Goal: Information Seeking & Learning: Find specific fact

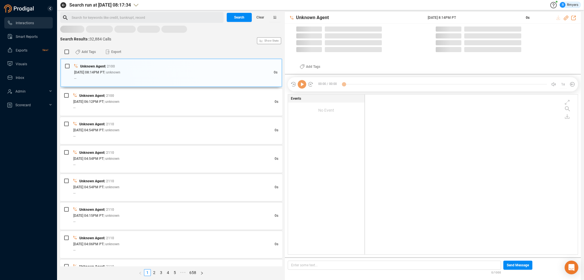
scroll to position [159, 210]
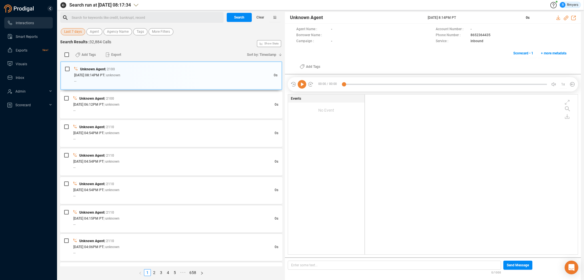
click at [75, 31] on span "Last 7 days" at bounding box center [73, 31] width 18 height 7
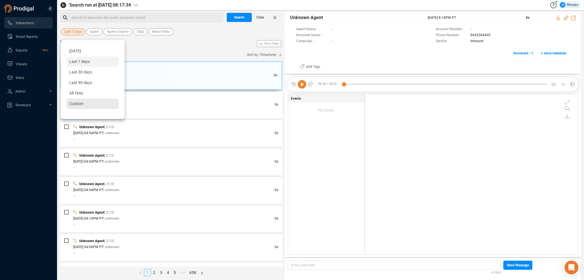
click at [82, 104] on span "Custom" at bounding box center [76, 104] width 14 height 5
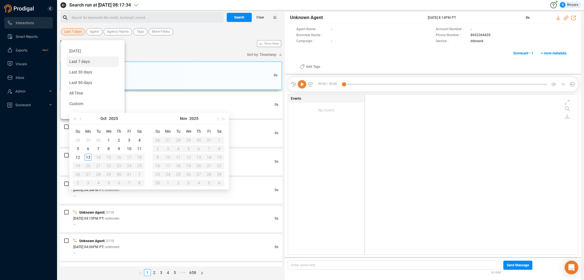
type input "[DATE]"
click at [129, 149] on div "10" at bounding box center [129, 148] width 7 height 7
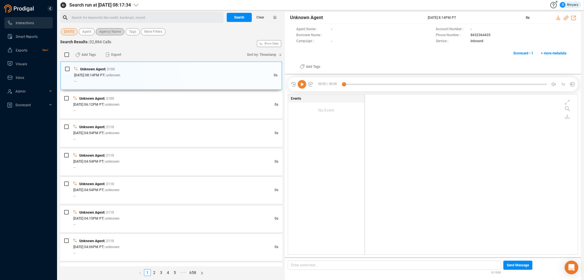
click at [106, 32] on span "Agency Name" at bounding box center [110, 31] width 22 height 7
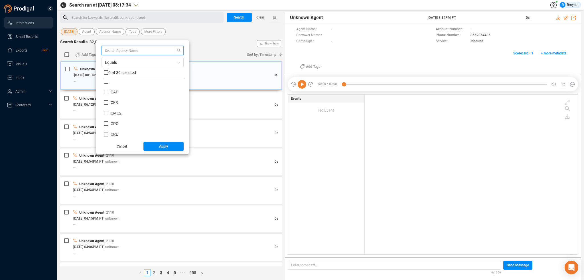
scroll to position [86, 0]
click at [112, 117] on span "CRM" at bounding box center [115, 116] width 9 height 5
click at [108, 117] on input "CRM" at bounding box center [106, 116] width 5 height 5
checkbox input "true"
drag, startPoint x: 156, startPoint y: 142, endPoint x: 157, endPoint y: 146, distance: 3.9
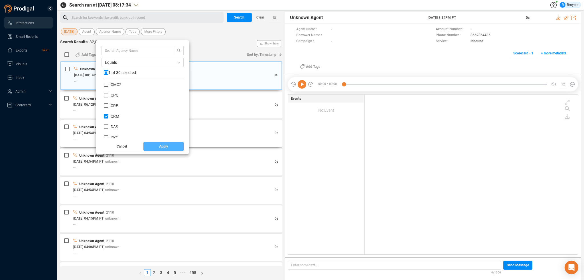
click at [157, 145] on button "Apply" at bounding box center [163, 146] width 41 height 9
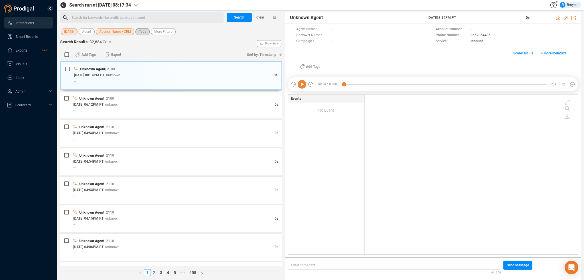
click at [143, 32] on span "Tags" at bounding box center [142, 31] width 7 height 7
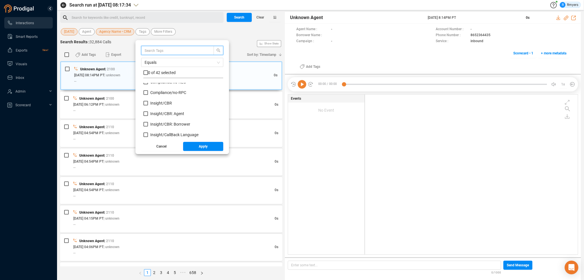
scroll to position [57, 0]
click at [156, 105] on span "Insight/ CBR" at bounding box center [161, 102] width 22 height 5
click at [148, 105] on input "Insight/ CBR" at bounding box center [145, 102] width 5 height 5
checkbox input "true"
click at [156, 112] on label "Insight/ CBR: Agent" at bounding box center [164, 113] width 43 height 6
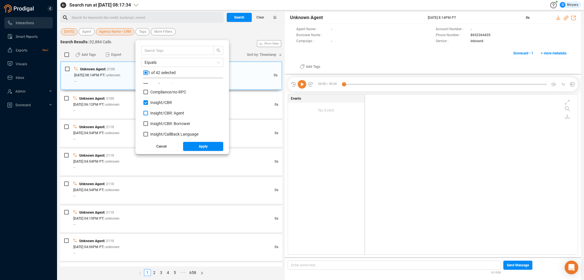
click at [148, 112] on input "Insight/ CBR: Agent" at bounding box center [145, 113] width 5 height 5
checkbox input "true"
click at [158, 122] on span "Insight/ CBR: Borrower" at bounding box center [170, 124] width 40 height 5
click at [148, 122] on input "Insight/ CBR: Borrower" at bounding box center [145, 124] width 5 height 5
checkbox input "true"
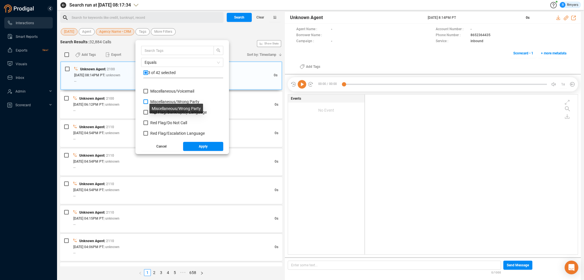
scroll to position [257, 0]
click at [155, 104] on span "Red Flag/ Bankruptcy Language" at bounding box center [178, 103] width 56 height 5
click at [148, 104] on input "Red Flag/ Bankruptcy Language" at bounding box center [145, 103] width 5 height 5
checkbox input "true"
click at [157, 124] on span "Red Flag/ Escalation Language" at bounding box center [177, 124] width 54 height 5
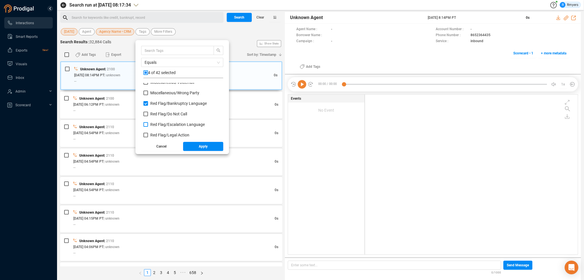
click at [148, 124] on input "Red Flag/ Escalation Language" at bounding box center [145, 124] width 5 height 5
checkbox input "true"
click at [157, 134] on span "Red Flag/ Legal Action" at bounding box center [169, 135] width 39 height 5
click at [148, 134] on input "Red Flag/ Legal Action" at bounding box center [145, 135] width 5 height 5
checkbox input "true"
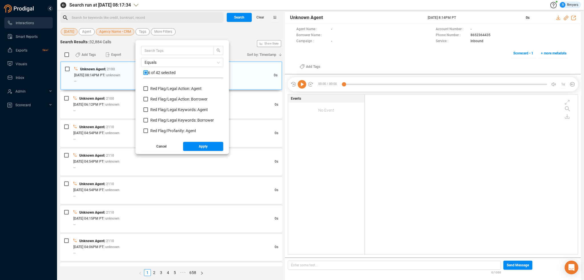
scroll to position [285, 0]
click at [162, 118] on span "Red Flag/ Legal Action: Agent" at bounding box center [175, 117] width 51 height 5
click at [148, 118] on input "Red Flag/ Legal Action: Agent" at bounding box center [145, 117] width 5 height 5
checkbox input "true"
click at [162, 127] on span "Red Flag/ Legal Action: Borrower" at bounding box center [178, 128] width 57 height 5
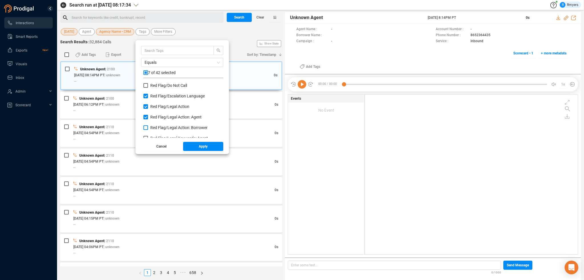
click at [148, 127] on input "Red Flag/ Legal Action: Borrower" at bounding box center [145, 128] width 5 height 5
checkbox input "true"
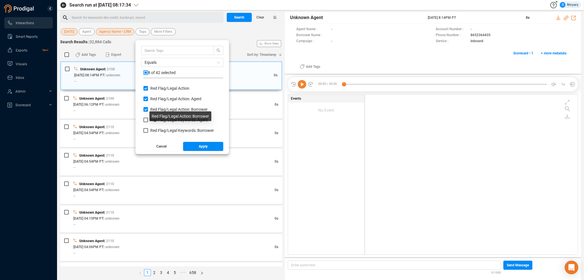
scroll to position [314, 0]
click at [160, 110] on span "Red Flag/ Legal Keywords: Agent" at bounding box center [179, 110] width 58 height 5
click at [148, 110] on input "Red Flag/ Legal Keywords: Agent" at bounding box center [145, 110] width 5 height 5
checkbox input "true"
click at [161, 120] on span "Red Flag/ Legal Keywords: Borrower" at bounding box center [182, 120] width 64 height 5
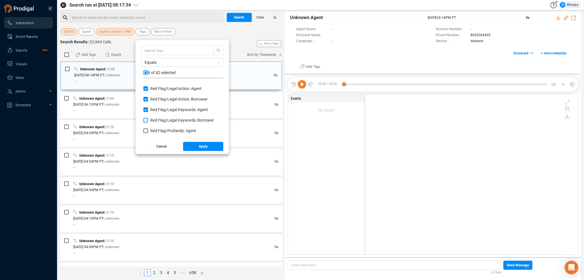
click at [148, 120] on input "Red Flag/ Legal Keywords: Borrower" at bounding box center [145, 120] width 5 height 5
checkbox input "true"
click at [161, 129] on span "Red Flag/ Profanity: Agent" at bounding box center [173, 131] width 46 height 5
click at [148, 129] on input "Red Flag/ Profanity: Agent" at bounding box center [145, 131] width 5 height 5
checkbox input "true"
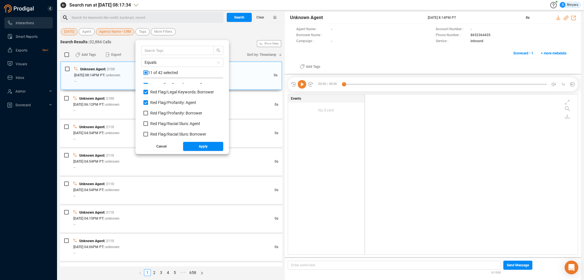
scroll to position [342, 0]
click at [158, 113] on span "Red Flag/ Profanity: Borrower" at bounding box center [176, 113] width 52 height 5
click at [148, 113] on input "Red Flag/ Profanity: Borrower" at bounding box center [145, 113] width 5 height 5
checkbox input "true"
click at [158, 123] on span "Red Flag/ Racial Slurs: Agent" at bounding box center [175, 123] width 50 height 5
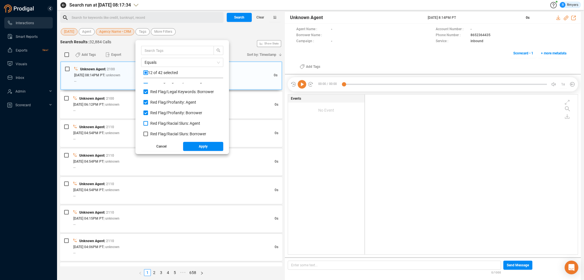
click at [148, 123] on input "Red Flag/ Racial Slurs: Agent" at bounding box center [145, 123] width 5 height 5
checkbox input "true"
click at [158, 133] on span "Red Flag/ Racial Slurs: Borrower" at bounding box center [178, 134] width 56 height 5
click at [148, 133] on input "Red Flag/ Racial Slurs: Borrower" at bounding box center [145, 134] width 5 height 5
checkbox input "true"
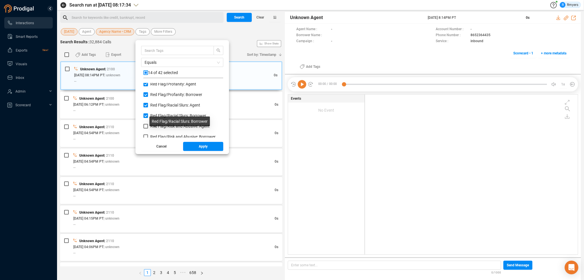
scroll to position [371, 0]
click at [155, 116] on span "Red Flag/ Risk and Abusive: Agent" at bounding box center [179, 116] width 59 height 5
click at [148, 116] on input "Red Flag/ Risk and Abusive: Agent" at bounding box center [145, 116] width 5 height 5
checkbox input "true"
click at [155, 125] on span "Red Flag/ Risk and Abusive: Borrower" at bounding box center [182, 126] width 65 height 5
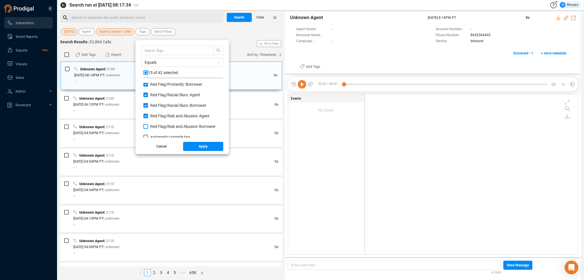
click at [148, 125] on input "Red Flag/ Risk and Abusive: Borrower" at bounding box center [145, 126] width 5 height 5
checkbox input "true"
click at [191, 147] on button "Apply" at bounding box center [203, 146] width 41 height 9
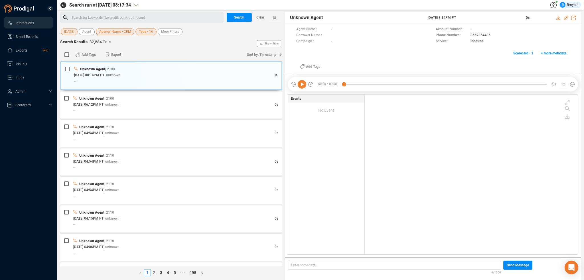
click at [240, 11] on div "Search run at [DATE] 08:17:34 R Rmyers Search for keywords like credit, bankrup…" at bounding box center [320, 140] width 521 height 280
click at [240, 16] on span "Search" at bounding box center [239, 17] width 10 height 9
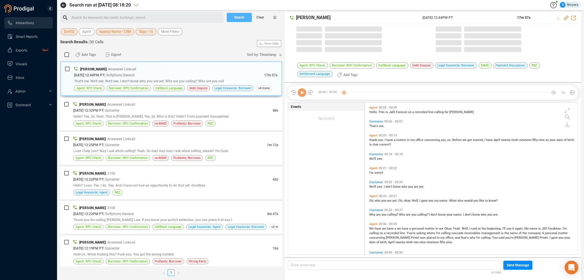
scroll to position [151, 210]
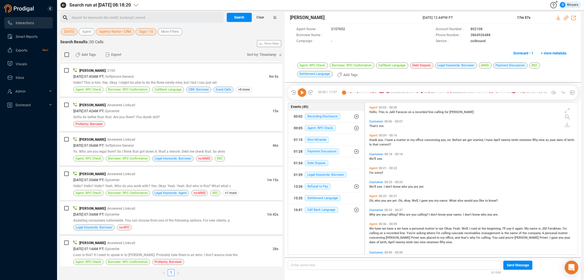
click at [179, 246] on div "[DATE] 07:14AM PT | Epicenter" at bounding box center [172, 249] width 199 height 6
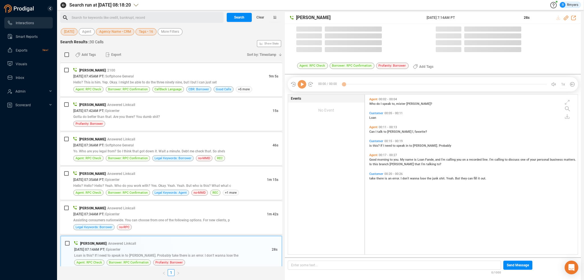
scroll to position [159, 210]
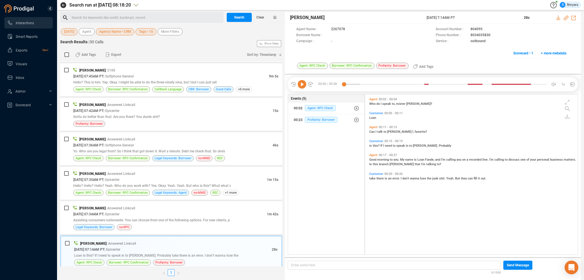
drag, startPoint x: 303, startPoint y: 86, endPoint x: 320, endPoint y: 83, distance: 18.0
click at [302, 86] on icon at bounding box center [302, 84] width 9 height 9
click at [92, 207] on span "[PERSON_NAME]" at bounding box center [92, 209] width 26 height 4
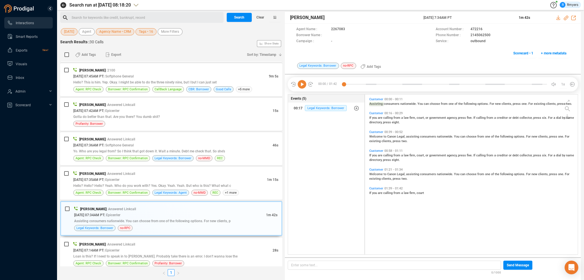
click at [299, 84] on icon at bounding box center [302, 84] width 9 height 9
click at [378, 136] on span "Welcome" at bounding box center [376, 137] width 14 height 4
click at [158, 190] on span "Legal Keywords: Agent" at bounding box center [171, 192] width 32 height 5
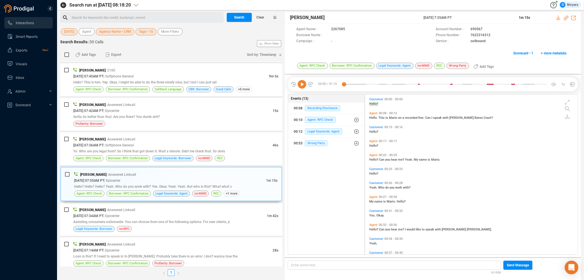
click at [301, 86] on icon at bounding box center [302, 84] width 9 height 9
click at [176, 213] on div "[DATE] 07:34AM PT | Epicenter" at bounding box center [170, 216] width 194 height 6
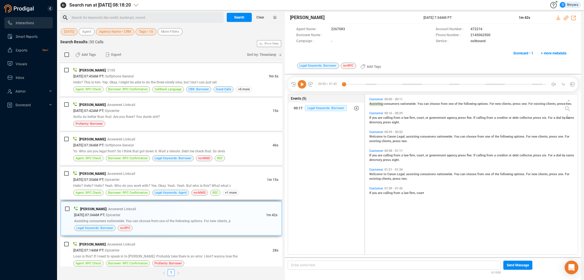
click at [154, 177] on div "[DATE] 07:35AM PT | Epicenter" at bounding box center [170, 180] width 194 height 6
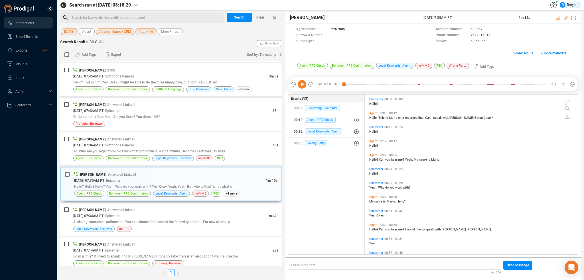
click at [300, 87] on icon at bounding box center [302, 84] width 9 height 9
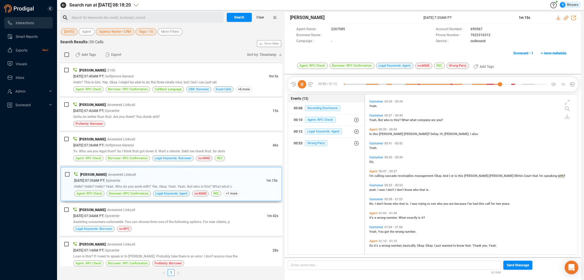
scroll to position [139, 0]
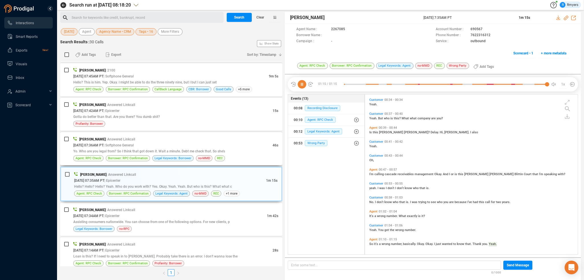
click at [124, 150] on span "Yo. Who are you legal from? So I think that got down it. Wait a minute. Debt me…" at bounding box center [149, 151] width 152 height 4
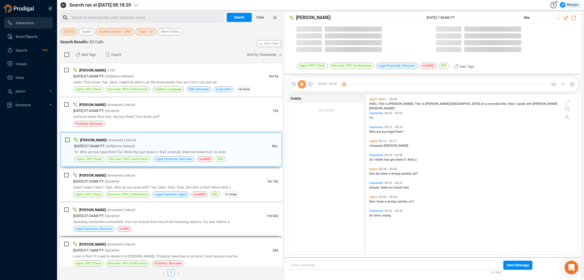
scroll to position [159, 210]
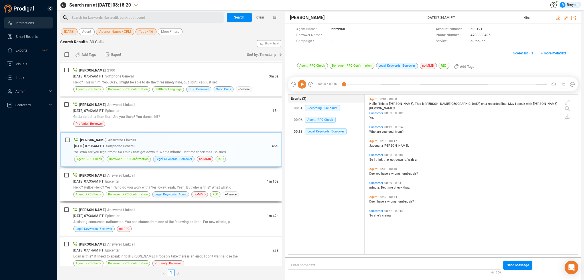
drag, startPoint x: 166, startPoint y: 178, endPoint x: 76, endPoint y: 183, distance: 89.7
click at [164, 179] on div "[DATE] 07:35AM PT | Epicenter" at bounding box center [170, 182] width 194 height 6
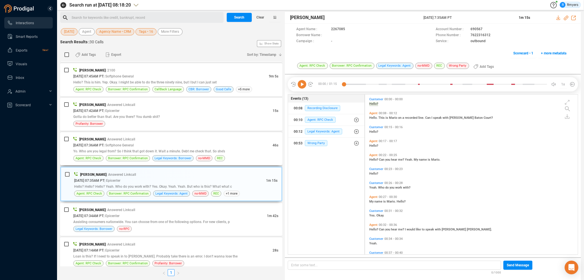
click at [178, 149] on span "Yo. Who are you legal from? So I think that got down it. Wait a minute. Debt me…" at bounding box center [149, 151] width 152 height 4
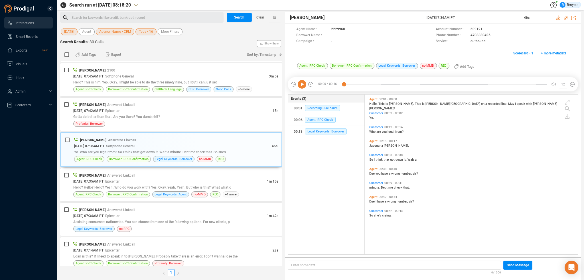
click at [303, 87] on icon at bounding box center [302, 84] width 9 height 9
click at [112, 116] on span "Gotta do better than that. Are you there? You dumb shit?" at bounding box center [116, 117] width 87 height 4
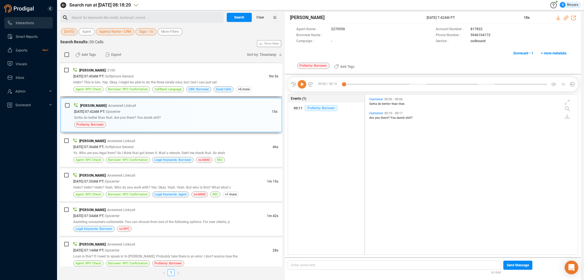
click at [139, 83] on div "[PERSON_NAME] | 2100 [DATE] 07:45AM PT | Softphone General 9m 5s Hello? This is…" at bounding box center [175, 79] width 205 height 25
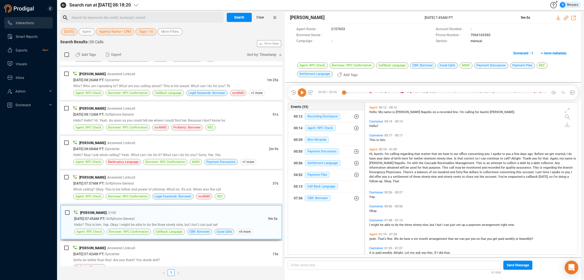
scroll to position [656, 0]
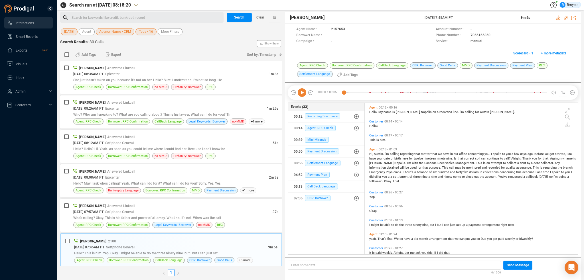
click at [305, 93] on icon at bounding box center [302, 92] width 9 height 9
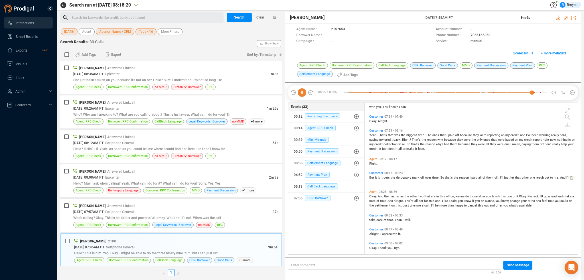
scroll to position [1039, 0]
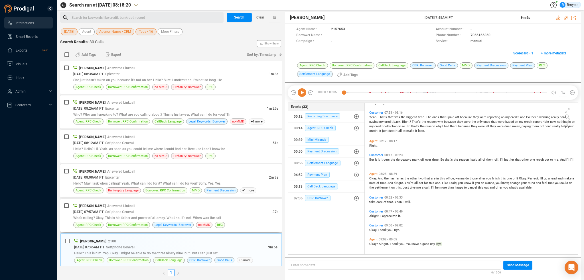
click at [160, 219] on div "[PERSON_NAME] | Answered Linkcall [DATE] 07:57AM PT | Softphone General 37s Who…" at bounding box center [175, 215] width 205 height 25
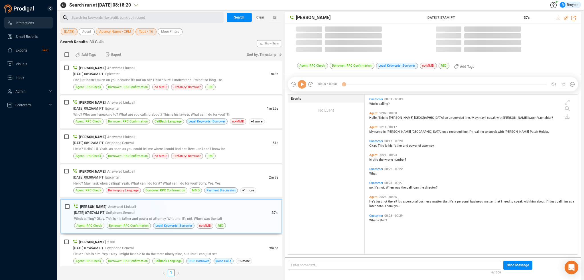
scroll to position [159, 210]
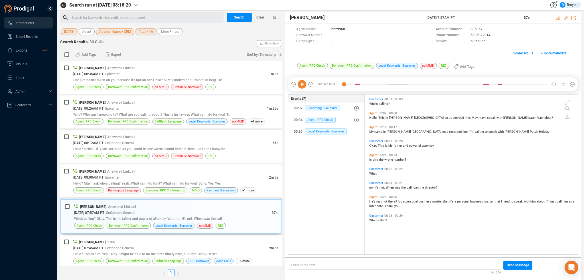
click at [301, 86] on icon at bounding box center [302, 84] width 9 height 9
click at [303, 84] on icon at bounding box center [302, 84] width 9 height 9
click at [301, 87] on icon at bounding box center [302, 84] width 9 height 9
click at [566, 18] on icon at bounding box center [566, 18] width 5 height 5
drag, startPoint x: 423, startPoint y: 19, endPoint x: 476, endPoint y: 20, distance: 52.8
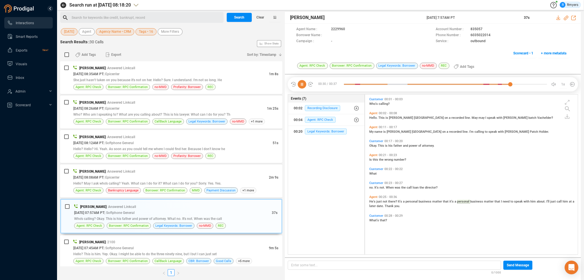
click at [481, 20] on div "[PERSON_NAME] [DATE] 7:57AM PT 37s" at bounding box center [433, 18] width 296 height 12
copy div "[DATE] 7:57AM PT"
click at [371, 187] on span "no." at bounding box center [371, 188] width 5 height 4
click at [303, 83] on icon at bounding box center [302, 84] width 9 height 9
click at [303, 84] on icon at bounding box center [302, 84] width 9 height 9
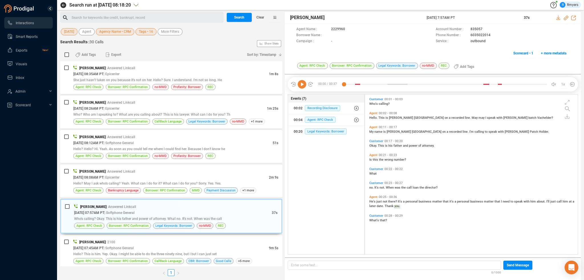
click at [367, 187] on div "Agent Name : 2229960 Account Number : 835057 Borrower Name : Phone Number : [PH…" at bounding box center [471, 174] width 213 height 161
click at [370, 174] on span "What" at bounding box center [372, 174] width 7 height 4
click at [303, 85] on icon at bounding box center [302, 84] width 9 height 9
click at [100, 176] on span "[DATE] 08:08AM PT" at bounding box center [88, 178] width 30 height 4
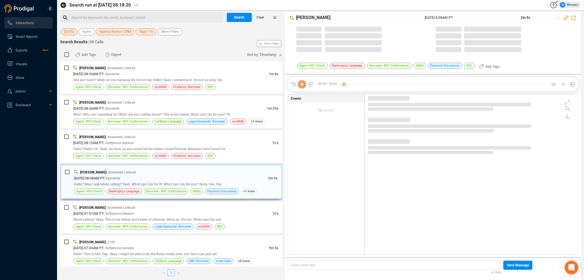
scroll to position [599, 0]
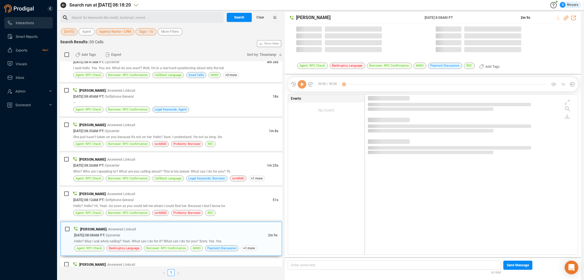
click at [305, 86] on icon at bounding box center [302, 84] width 9 height 9
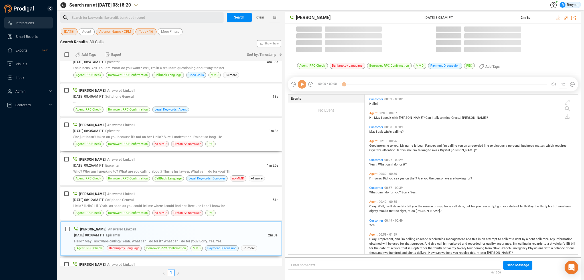
scroll to position [159, 210]
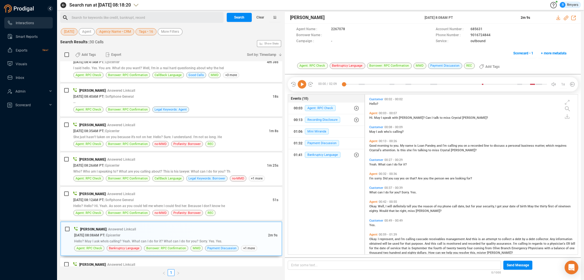
click at [301, 87] on icon at bounding box center [302, 84] width 9 height 9
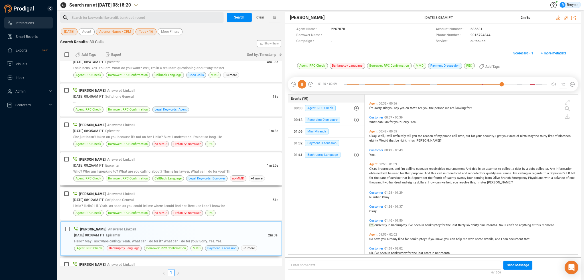
scroll to position [94, 0]
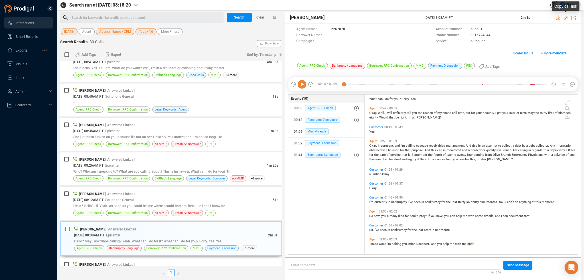
drag, startPoint x: 566, startPoint y: 17, endPoint x: 564, endPoint y: 19, distance: 3.2
click at [566, 17] on icon at bounding box center [566, 18] width 5 height 5
drag, startPoint x: 418, startPoint y: 16, endPoint x: 469, endPoint y: 19, distance: 51.2
click at [469, 19] on div "[PERSON_NAME] [DATE] 8:08AM PT 2m 9s" at bounding box center [433, 18] width 296 height 12
copy div "[DATE] 8:08AM PT"
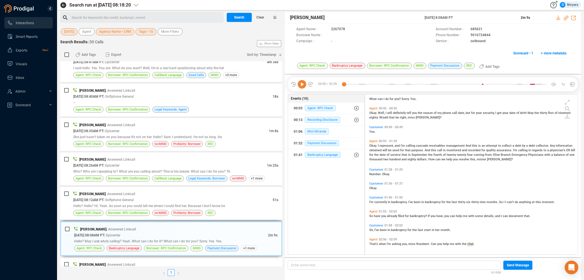
click at [120, 192] on span "| Answered Linkcall" at bounding box center [121, 194] width 30 height 4
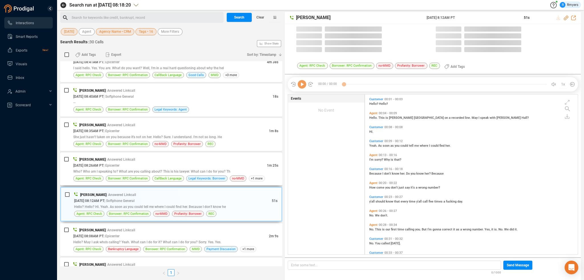
scroll to position [159, 210]
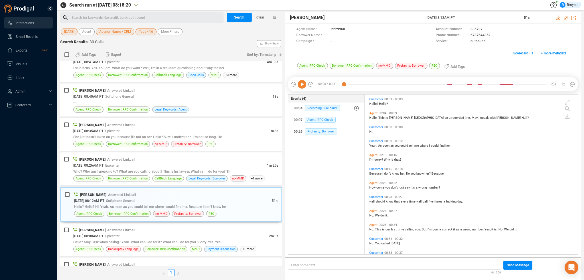
click at [302, 86] on icon at bounding box center [302, 84] width 9 height 9
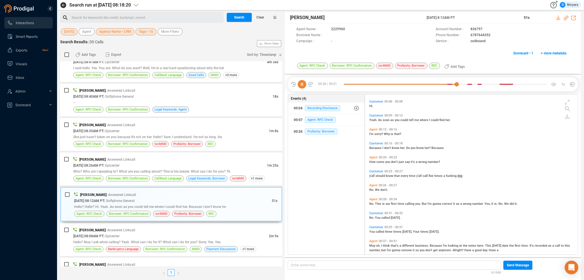
scroll to position [46, 0]
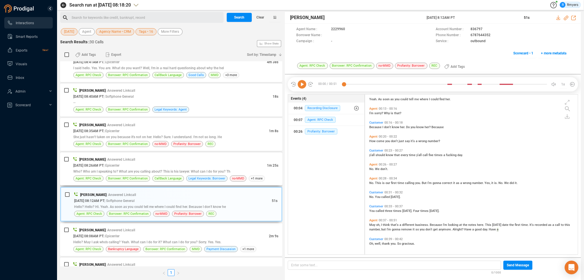
drag, startPoint x: 113, startPoint y: 166, endPoint x: 116, endPoint y: 165, distance: 3.3
click at [113, 166] on div "[DATE] 08:26AM PT | Epicenter" at bounding box center [170, 166] width 194 height 6
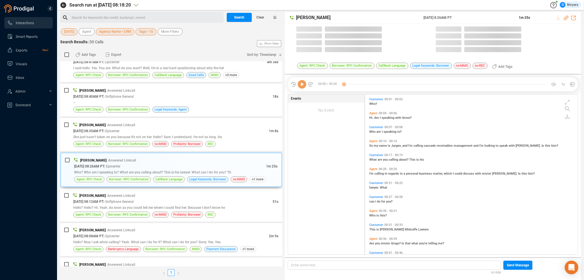
scroll to position [159, 210]
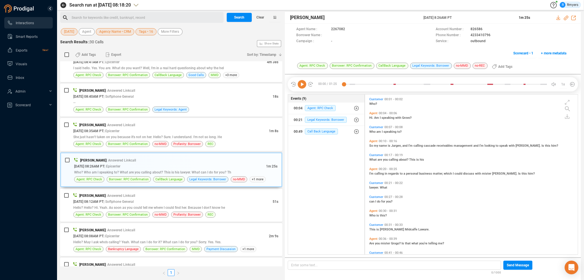
click at [302, 85] on icon at bounding box center [302, 84] width 9 height 9
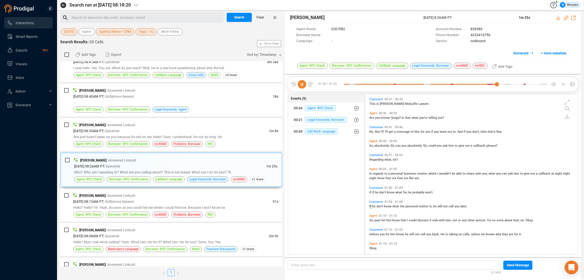
scroll to position [130, 0]
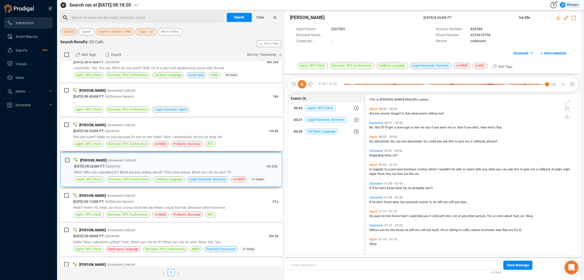
click at [142, 134] on div "She just hasn't taken on you because it's not on her. Hello? Sure. I understand…" at bounding box center [175, 137] width 205 height 6
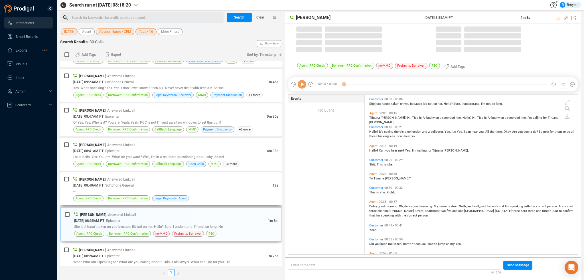
scroll to position [159, 210]
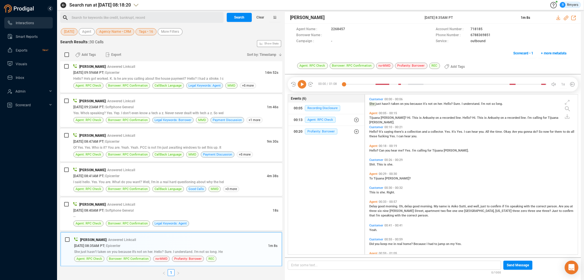
click at [300, 84] on icon at bounding box center [302, 84] width 9 height 9
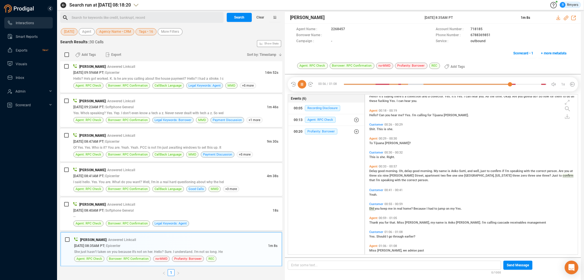
scroll to position [42, 0]
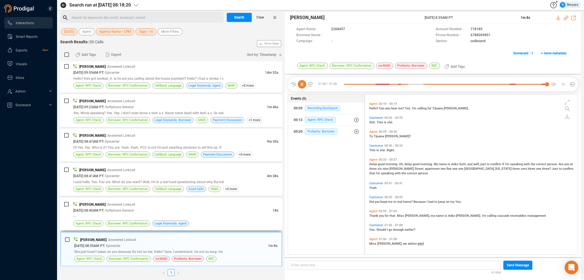
click at [212, 208] on div "[DATE] 08:40AM PT | Softphone General" at bounding box center [172, 211] width 199 height 6
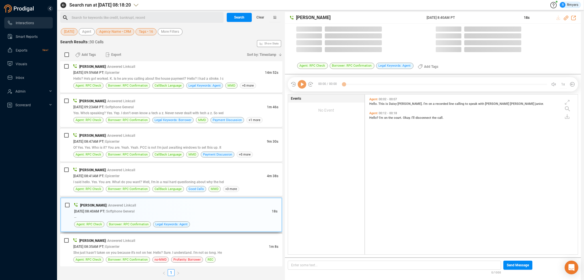
scroll to position [159, 210]
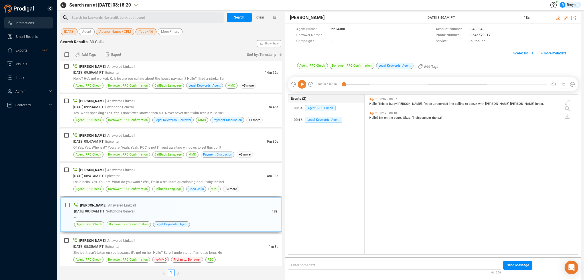
click at [146, 174] on div "[DATE] 08:41AM PT | Epicenter" at bounding box center [170, 176] width 194 height 6
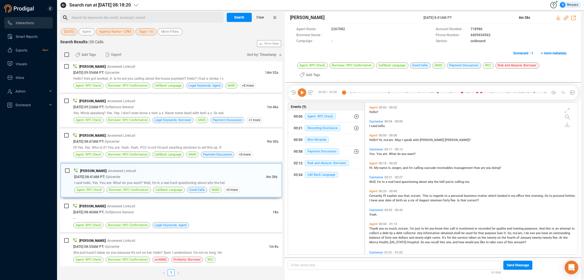
click at [302, 88] on icon at bounding box center [302, 92] width 9 height 9
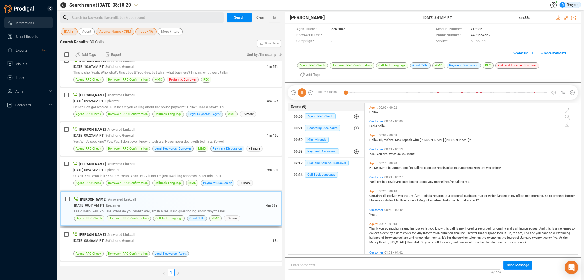
scroll to position [485, 0]
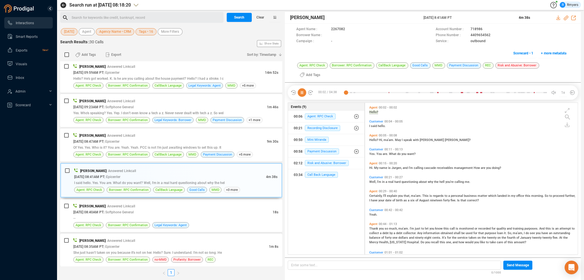
click at [135, 239] on div "[PERSON_NAME] | Answered Linkcall" at bounding box center [175, 241] width 205 height 6
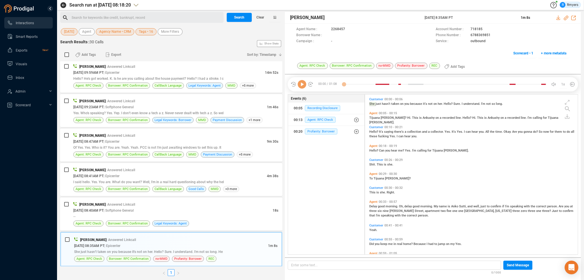
scroll to position [159, 210]
click at [134, 209] on span "| Softphone General" at bounding box center [119, 211] width 30 height 4
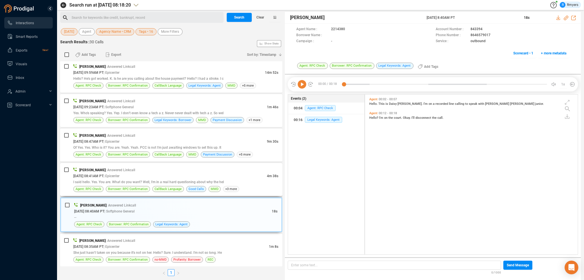
click at [133, 177] on div "[DATE] 08:41AM PT | Epicenter" at bounding box center [170, 176] width 194 height 6
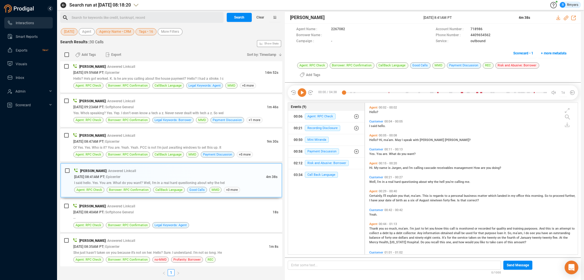
click at [303, 88] on icon at bounding box center [302, 92] width 9 height 9
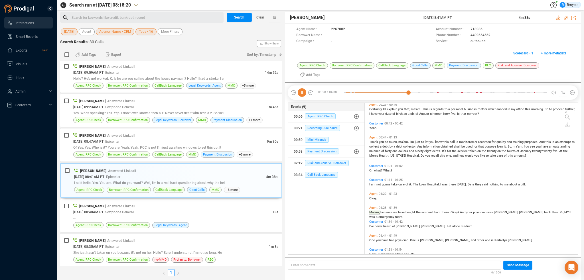
scroll to position [115, 0]
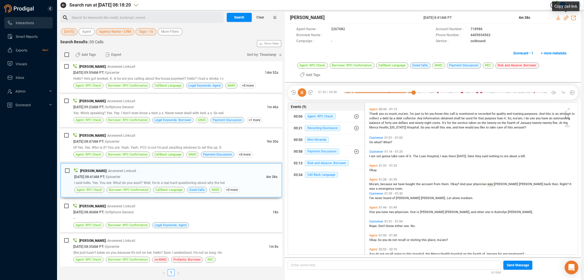
click at [565, 17] on icon at bounding box center [566, 18] width 5 height 5
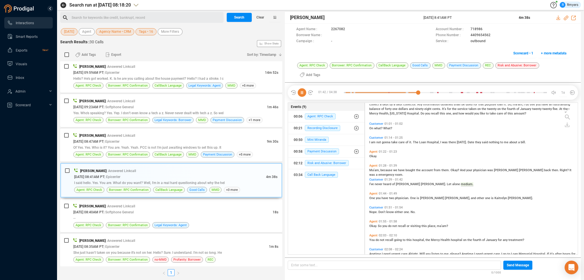
drag, startPoint x: 424, startPoint y: 20, endPoint x: 467, endPoint y: 20, distance: 43.4
click at [467, 20] on span "[DATE] 8:41AM PT" at bounding box center [468, 17] width 88 height 5
copy span "[DATE] 8:41AM PT"
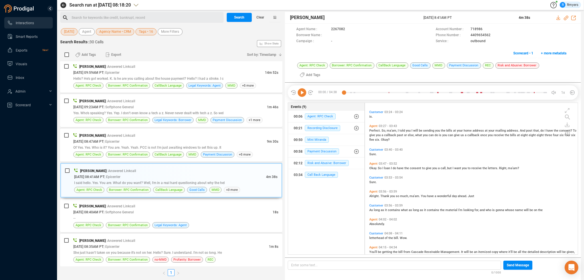
scroll to position [477, 0]
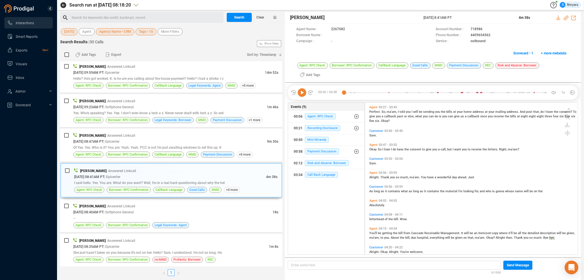
click at [373, 232] on span "You'll" at bounding box center [373, 234] width 9 height 4
click at [303, 88] on icon at bounding box center [302, 92] width 9 height 9
click at [373, 236] on span "ma'am," at bounding box center [374, 238] width 11 height 4
click at [301, 88] on icon at bounding box center [302, 92] width 9 height 9
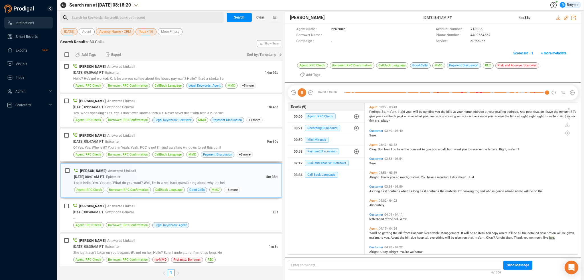
click at [106, 134] on span "[PERSON_NAME]" at bounding box center [92, 136] width 26 height 4
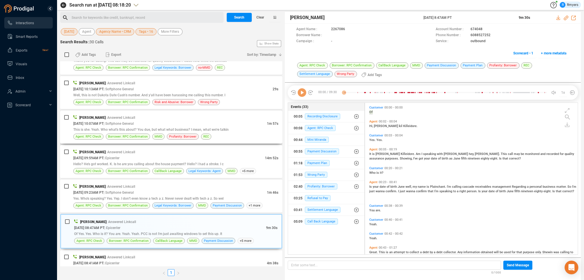
scroll to position [151, 210]
click at [303, 92] on icon at bounding box center [302, 92] width 9 height 9
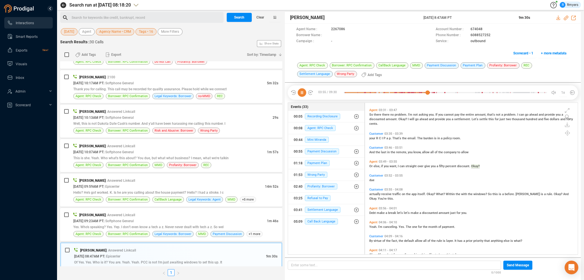
scroll to position [557, 0]
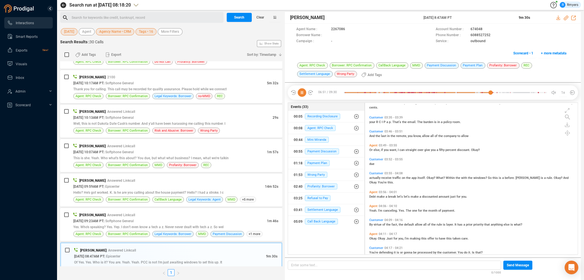
click at [303, 95] on icon at bounding box center [302, 92] width 9 height 9
click at [301, 92] on icon at bounding box center [302, 92] width 9 height 9
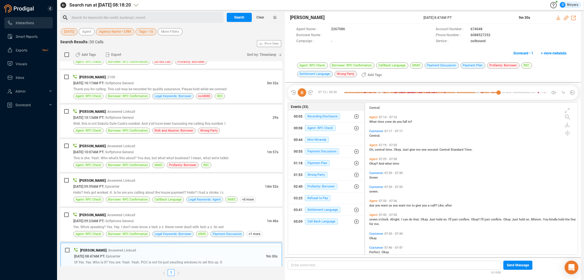
scroll to position [1070, 0]
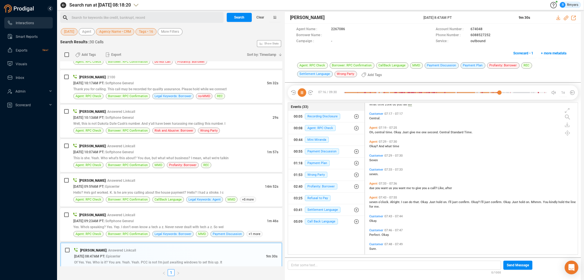
click at [373, 189] on span "due" at bounding box center [372, 189] width 6 height 4
click at [377, 202] on span "seven" at bounding box center [373, 203] width 9 height 4
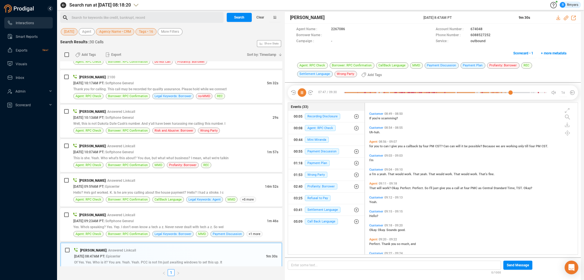
scroll to position [1257, 0]
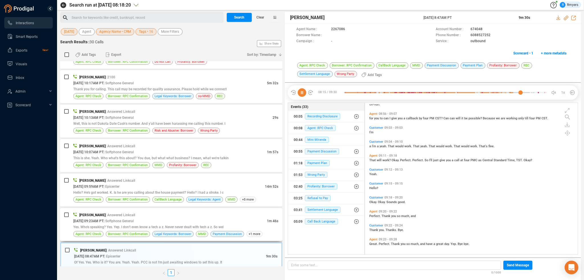
click at [104, 219] on span "[DATE] 09:23AM PT" at bounding box center [88, 221] width 30 height 4
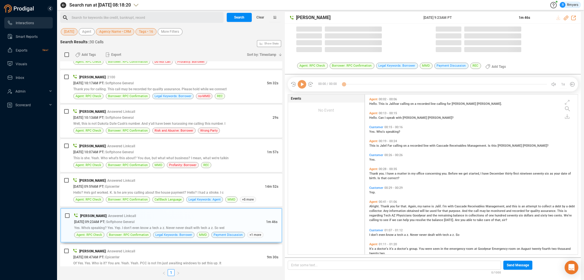
scroll to position [159, 210]
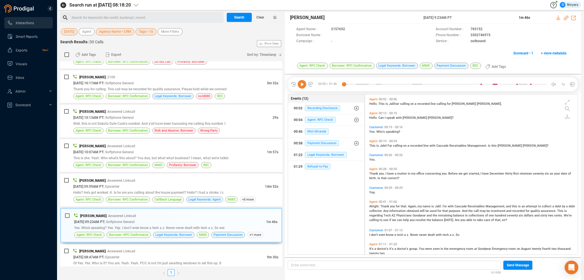
click at [301, 82] on icon at bounding box center [302, 84] width 9 height 9
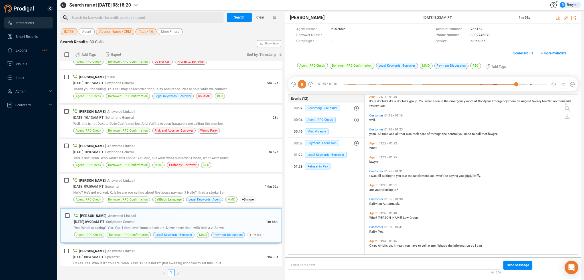
scroll to position [149, 0]
click at [373, 174] on span "was" at bounding box center [374, 175] width 7 height 4
click at [300, 84] on icon at bounding box center [302, 84] width 9 height 9
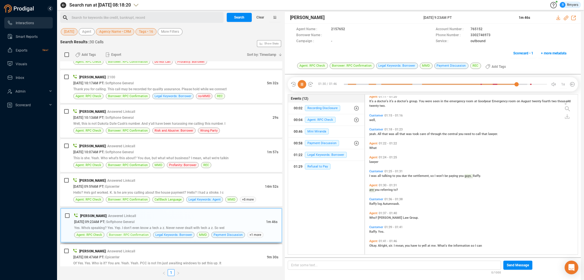
scroll to position [149, 0]
click at [127, 197] on span "Borrower: RPC Confirmation" at bounding box center [128, 199] width 40 height 5
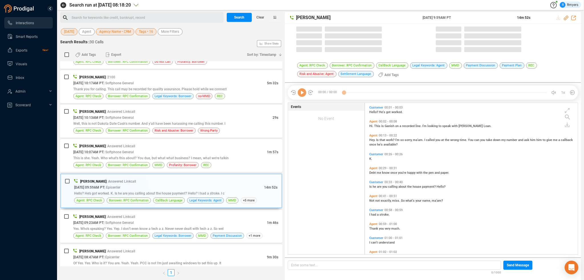
scroll to position [151, 210]
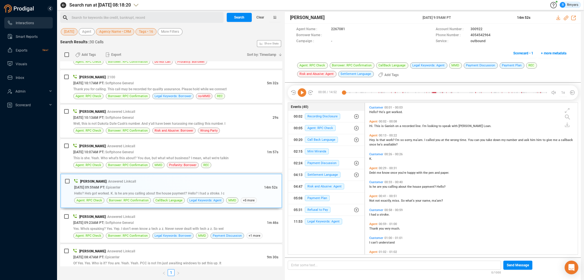
click at [300, 90] on icon at bounding box center [302, 92] width 9 height 9
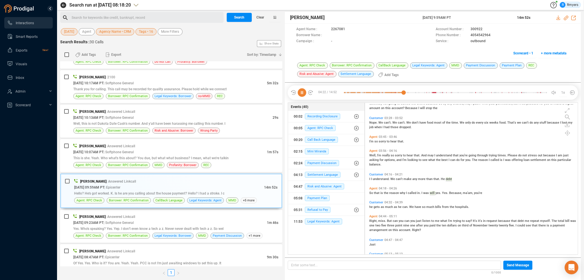
scroll to position [485, 0]
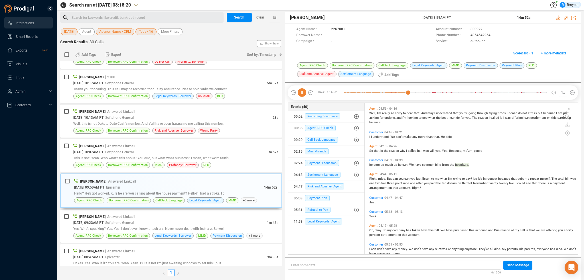
click at [373, 179] on span "Right," at bounding box center [373, 179] width 9 height 4
click at [567, 18] on icon at bounding box center [566, 18] width 5 height 5
drag, startPoint x: 434, startPoint y: 19, endPoint x: 473, endPoint y: 19, distance: 38.5
click at [473, 19] on div "[PERSON_NAME] [DATE] 9:59AM PT 14m 52s" at bounding box center [433, 18] width 296 height 12
copy div "[DATE] 9:59AM PT"
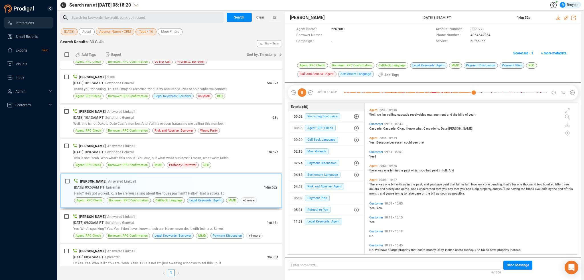
scroll to position [998, 0]
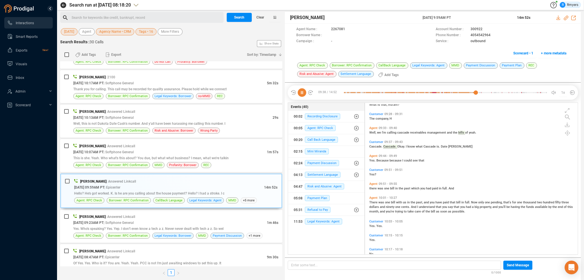
click at [372, 161] on span "Yes." at bounding box center [372, 161] width 7 height 4
click at [373, 187] on span "there" at bounding box center [373, 189] width 8 height 4
click at [374, 205] on span "dollars" at bounding box center [374, 207] width 11 height 4
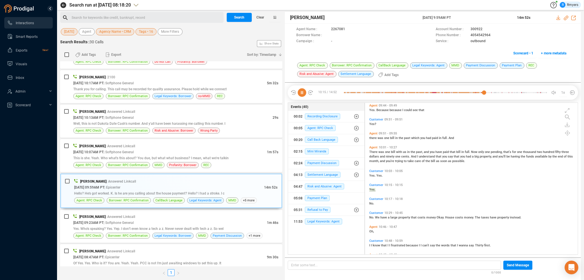
scroll to position [1055, 0]
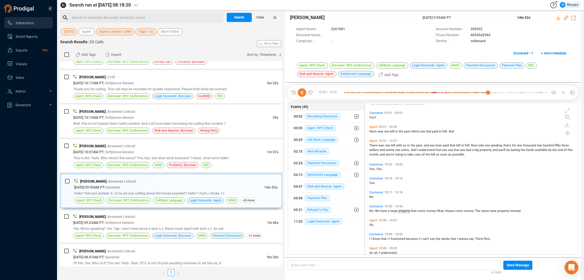
click at [373, 240] on span "know" at bounding box center [377, 239] width 8 height 4
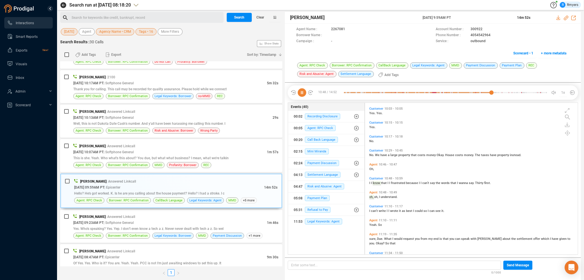
scroll to position [1112, 0]
click at [373, 236] on span "sure," at bounding box center [373, 238] width 8 height 4
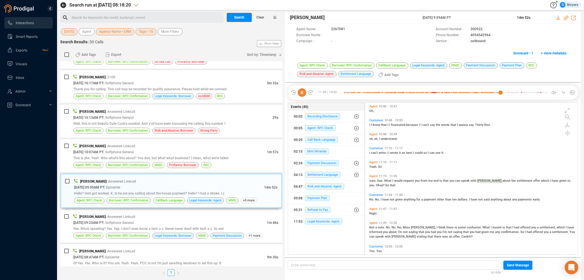
click at [372, 201] on span "No." at bounding box center [372, 200] width 6 height 4
click at [471, 200] on span "have" at bounding box center [474, 200] width 7 height 4
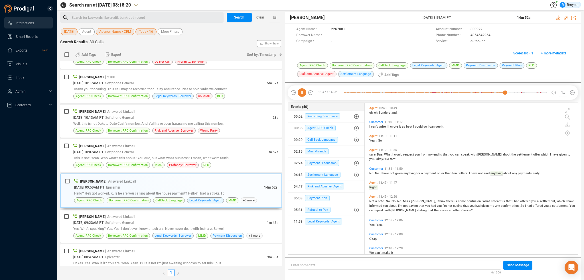
scroll to position [1227, 0]
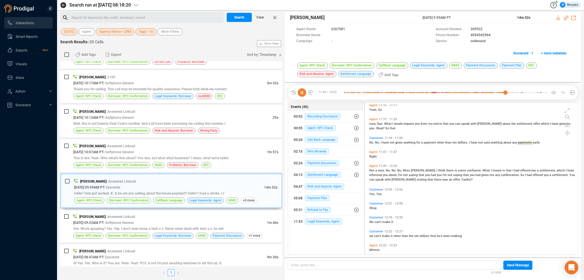
click at [370, 170] on span "Not" at bounding box center [372, 171] width 6 height 4
click at [483, 170] on span "What" at bounding box center [487, 171] width 8 height 4
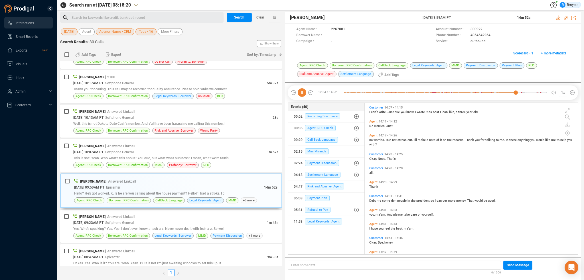
scroll to position [1671, 0]
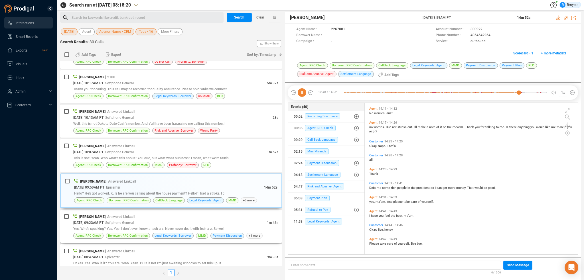
click at [131, 222] on span "| Softphone General" at bounding box center [119, 223] width 30 height 4
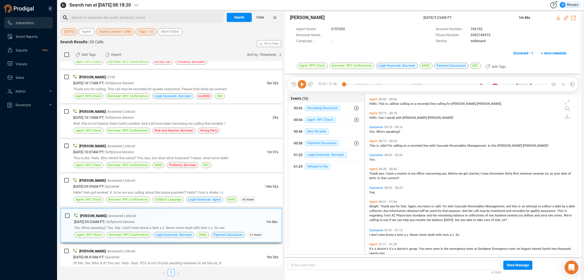
scroll to position [159, 210]
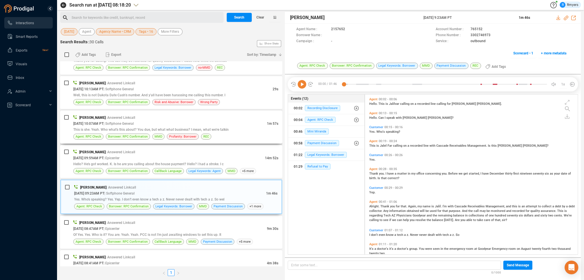
click at [147, 122] on div "[DATE] 10:07AM PT | Softphone General" at bounding box center [170, 124] width 194 height 6
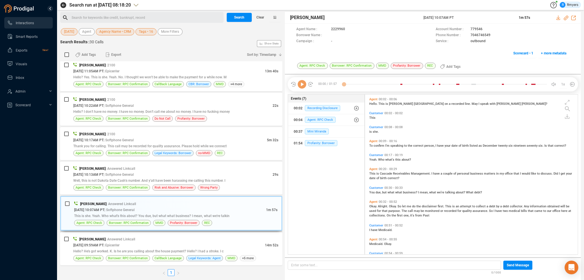
scroll to position [285, 0]
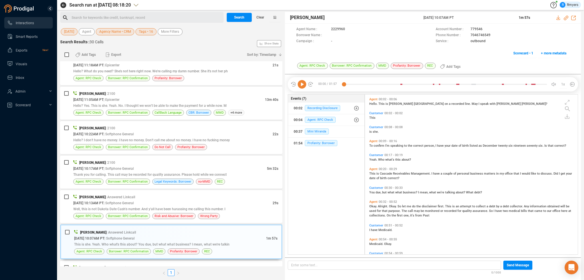
click at [303, 82] on icon at bounding box center [302, 84] width 9 height 9
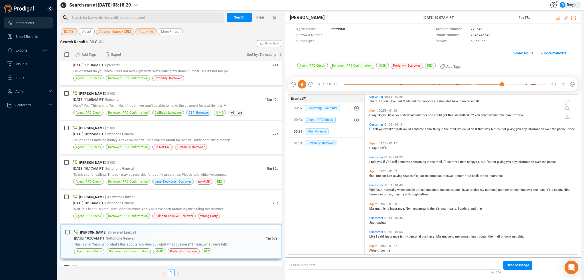
scroll to position [163, 0]
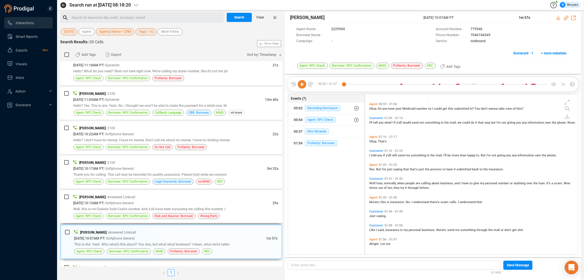
click at [104, 202] on span "[DATE] 10:13AM PT" at bounding box center [88, 203] width 30 height 4
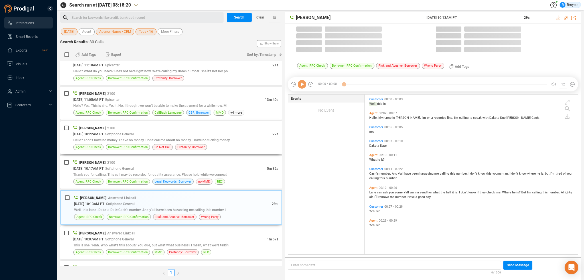
scroll to position [159, 210]
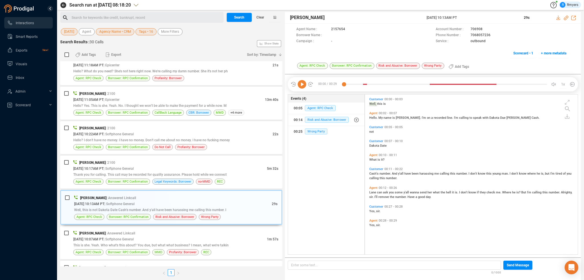
click at [305, 84] on icon at bounding box center [302, 84] width 9 height 9
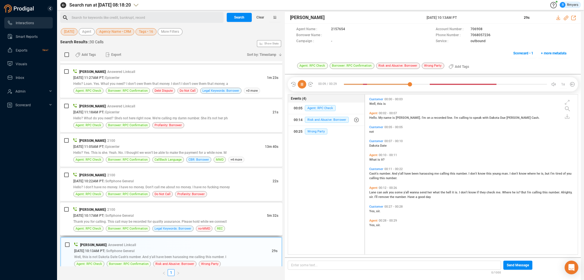
scroll to position [228, 0]
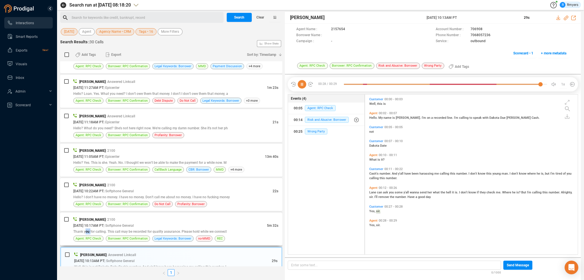
click at [91, 229] on div "Thank you for calling. This call may be recorded for quality assurance. Please …" at bounding box center [175, 232] width 205 height 6
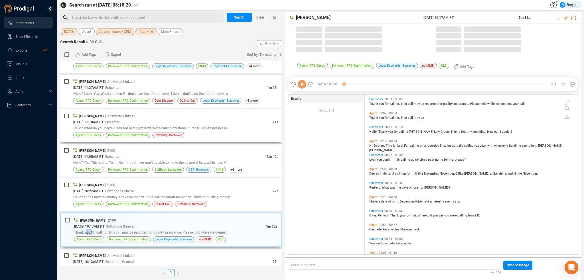
scroll to position [159, 210]
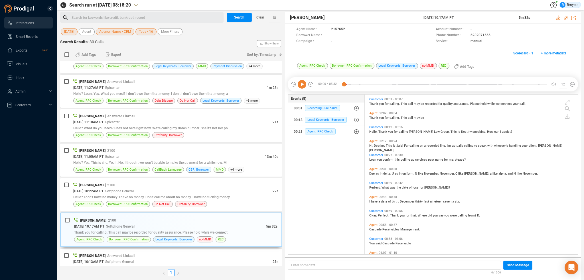
click at [304, 87] on icon at bounding box center [302, 84] width 9 height 9
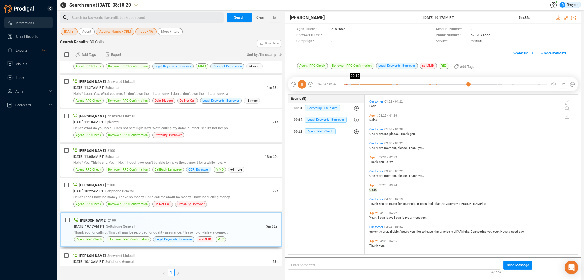
scroll to position [221, 0]
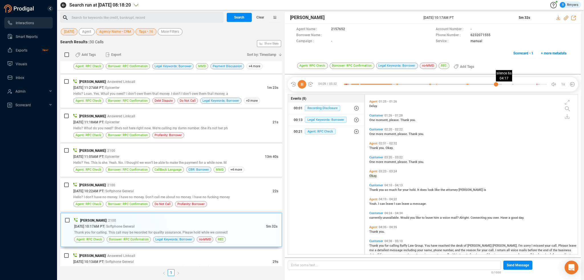
click at [502, 84] on div at bounding box center [445, 84] width 203 height 9
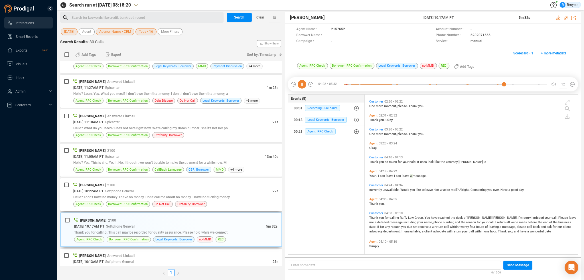
click at [152, 207] on div "[PERSON_NAME] | 2100 [DATE] 10:22AM PT | Softphone General 22s Hello? I don't h…" at bounding box center [171, 194] width 222 height 33
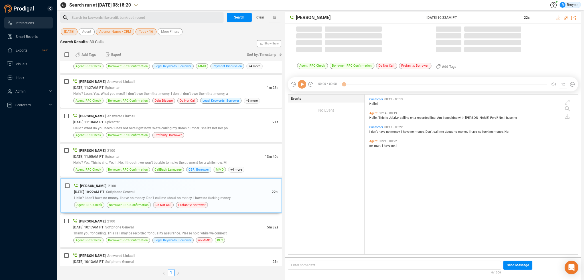
scroll to position [159, 210]
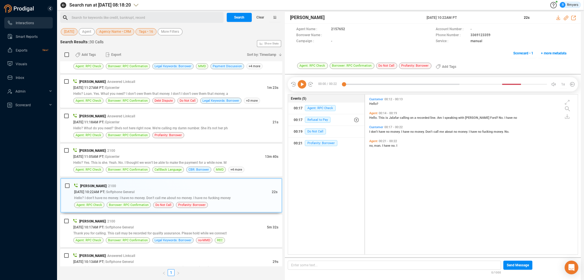
click at [302, 83] on icon at bounding box center [302, 84] width 9 height 9
click at [190, 162] on span "Hello? Yes. This is she. Yeah. No. I thought we won't be able to make the payme…" at bounding box center [149, 163] width 153 height 4
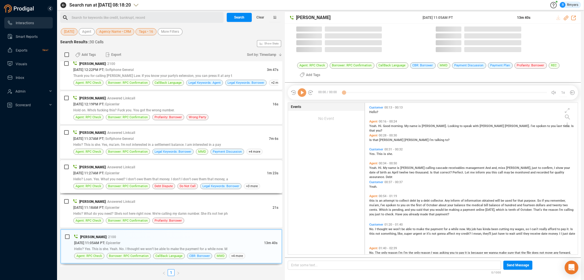
scroll to position [151, 210]
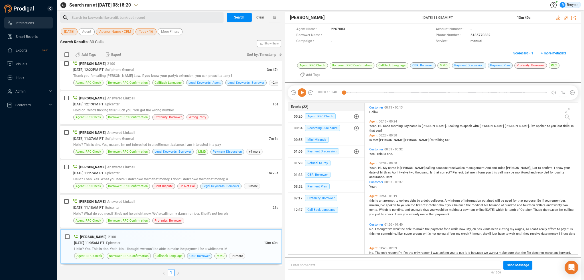
click at [301, 94] on icon at bounding box center [302, 92] width 9 height 9
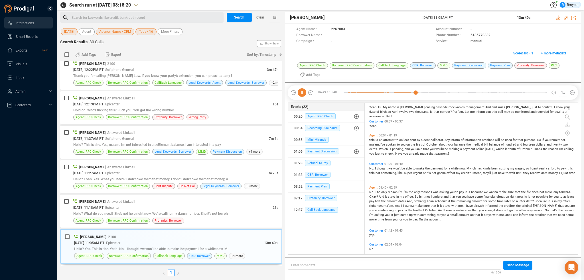
scroll to position [61, 0]
click at [113, 199] on span "| Answered Linkcall" at bounding box center [121, 201] width 30 height 5
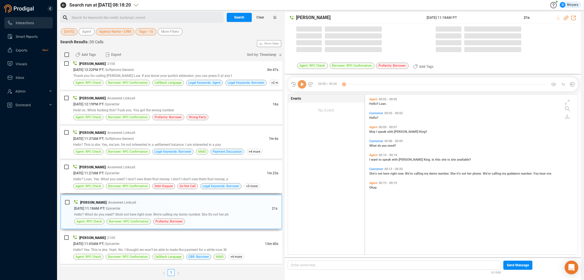
scroll to position [159, 210]
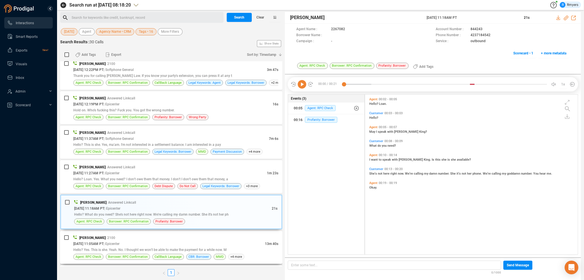
click at [189, 248] on span "Hello? Yes. This is she. Yeah. No. I thought we won't be able to make the payme…" at bounding box center [149, 250] width 153 height 4
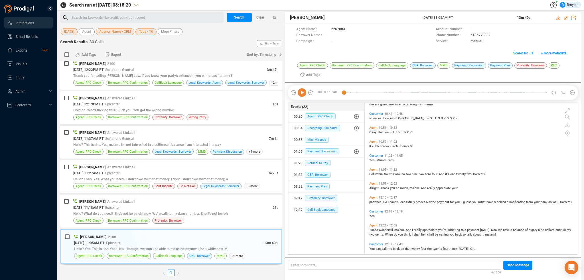
scroll to position [809, 0]
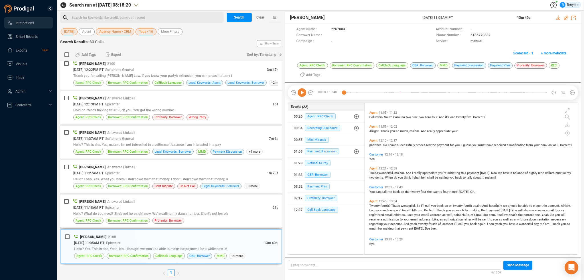
drag, startPoint x: 118, startPoint y: 209, endPoint x: 140, endPoint y: 197, distance: 24.6
click at [119, 209] on span "| Epicenter" at bounding box center [112, 208] width 16 height 4
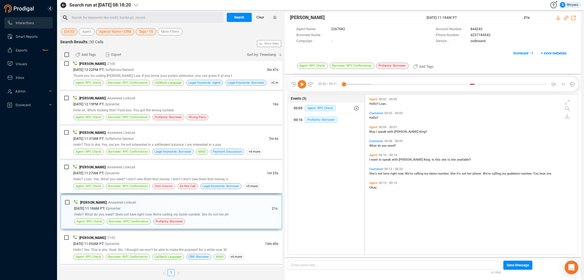
scroll to position [159, 210]
click at [298, 83] on icon at bounding box center [302, 84] width 9 height 9
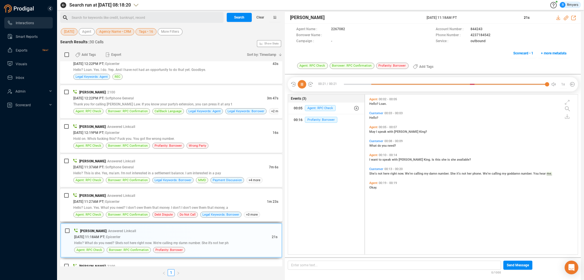
click at [110, 207] on span "Hello? Loan. Yes. What you need? I don't owe them that money. I don't I don't o…" at bounding box center [150, 208] width 155 height 4
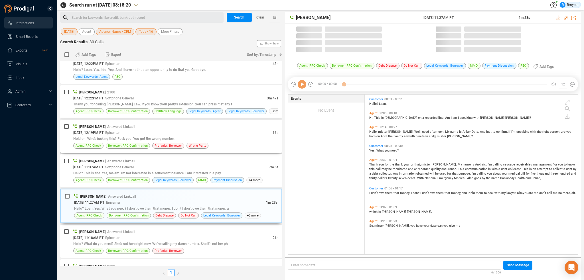
scroll to position [159, 210]
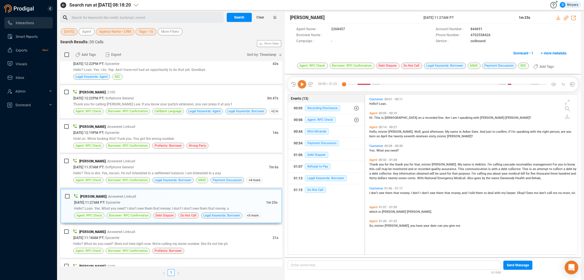
click at [303, 84] on icon at bounding box center [302, 84] width 9 height 9
click at [565, 17] on icon at bounding box center [566, 18] width 5 height 5
drag, startPoint x: 461, startPoint y: 21, endPoint x: 475, endPoint y: 20, distance: 14.3
click at [475, 20] on div "[PERSON_NAME] [DATE] 11:27AM PT 1m 23s" at bounding box center [433, 18] width 296 height 12
copy div "[DATE] 11:27AM PT"
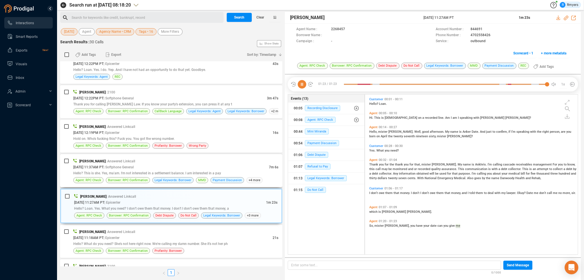
click at [206, 174] on span "Hello? This is she. Yes, ma'am. I'm not interested in a settlement balance. I a…" at bounding box center [147, 173] width 148 height 4
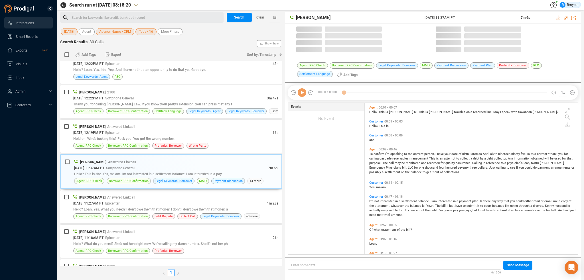
scroll to position [151, 210]
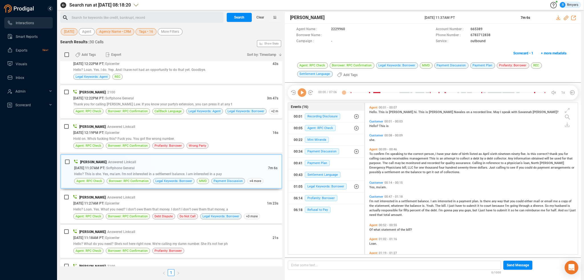
click at [302, 95] on icon at bounding box center [302, 92] width 9 height 9
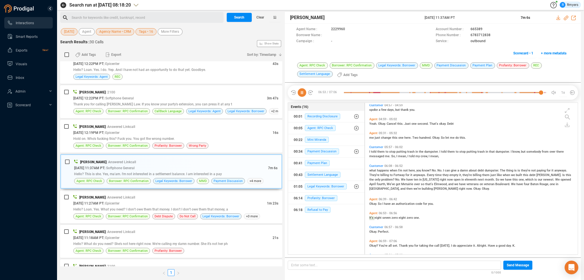
scroll to position [598, 0]
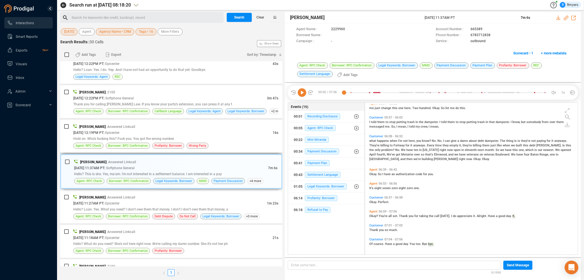
drag, startPoint x: 240, startPoint y: 140, endPoint x: 240, endPoint y: 137, distance: 2.9
click at [240, 139] on div "Hold on. Who's fucking this? Fuck you. You got the wrong number." at bounding box center [175, 139] width 205 height 6
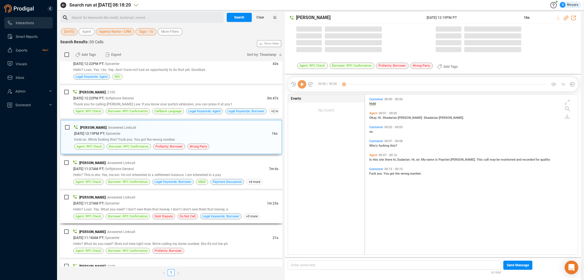
scroll to position [159, 210]
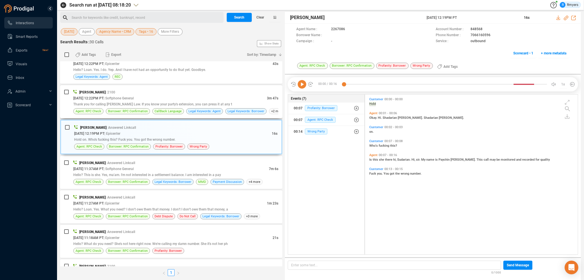
drag, startPoint x: 145, startPoint y: 99, endPoint x: 148, endPoint y: 114, distance: 15.5
click at [134, 99] on span "| Softphone General" at bounding box center [119, 98] width 30 height 4
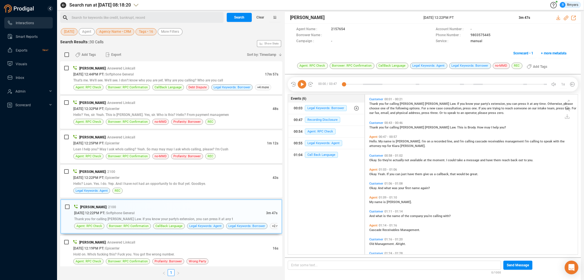
click at [305, 86] on icon at bounding box center [302, 84] width 9 height 9
click at [372, 127] on span "Thank" at bounding box center [374, 128] width 10 height 4
click at [372, 143] on span "Hello." at bounding box center [373, 142] width 9 height 4
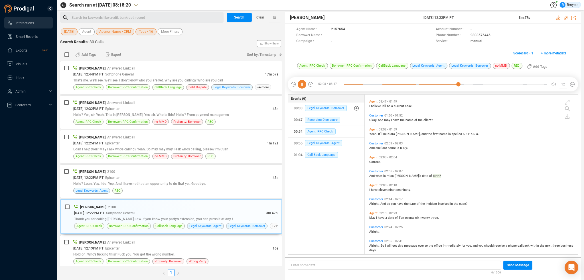
scroll to position [236, 0]
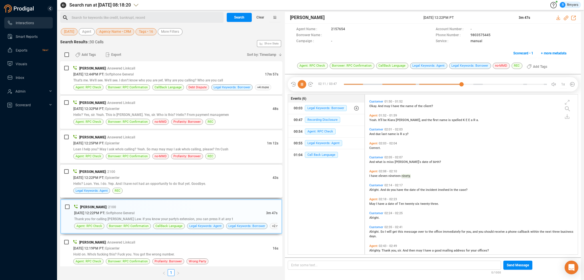
click at [208, 177] on div "[DATE] 12:22PM PT | Epicenter" at bounding box center [172, 178] width 199 height 6
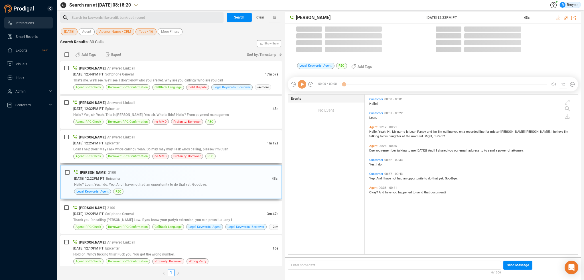
scroll to position [159, 210]
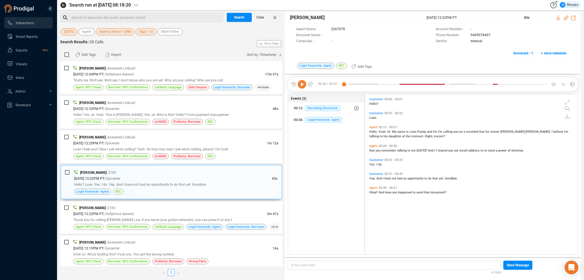
click at [302, 84] on icon at bounding box center [302, 84] width 9 height 9
drag, startPoint x: 467, startPoint y: 35, endPoint x: 489, endPoint y: 37, distance: 22.1
click at [489, 37] on div "Phone Number : [PHONE_NUMBER]" at bounding box center [503, 36] width 134 height 6
copy div "5409078457"
click at [303, 84] on icon at bounding box center [302, 84] width 9 height 9
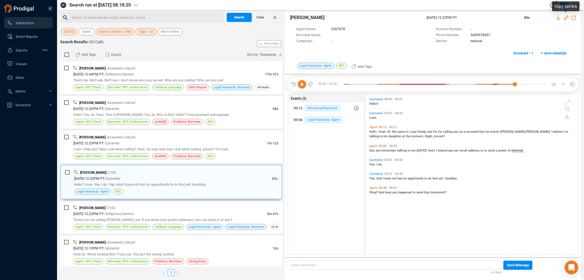
click at [566, 18] on icon at bounding box center [566, 18] width 5 height 5
drag, startPoint x: 426, startPoint y: 18, endPoint x: 473, endPoint y: 17, distance: 46.8
click at [473, 17] on div "[PERSON_NAME] [DATE] 12:22PM PT 43s" at bounding box center [433, 18] width 296 height 12
copy div "[DATE] 12:22PM PT"
click at [302, 86] on icon at bounding box center [302, 84] width 9 height 9
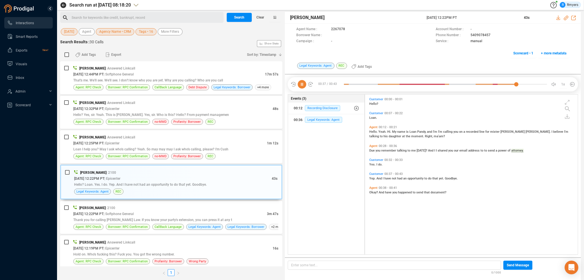
click at [302, 86] on icon at bounding box center [302, 84] width 9 height 9
click at [303, 86] on icon at bounding box center [302, 84] width 9 height 9
click at [345, 86] on div at bounding box center [445, 84] width 203 height 9
click at [156, 141] on div "[DATE] 12:25PM PT | Epicenter" at bounding box center [170, 143] width 194 height 6
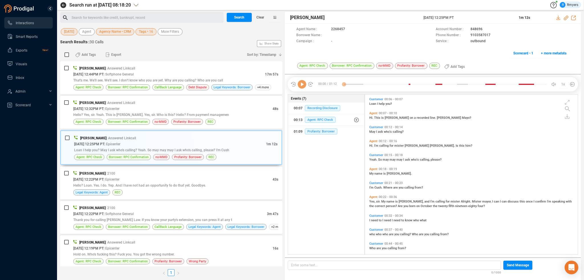
click at [304, 85] on icon at bounding box center [302, 84] width 9 height 9
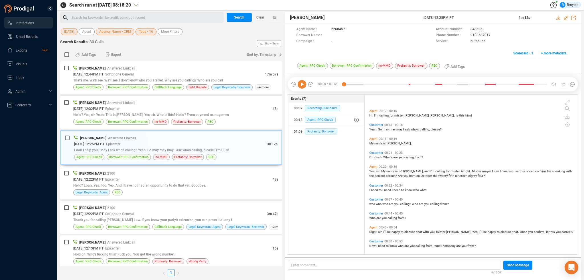
scroll to position [74, 0]
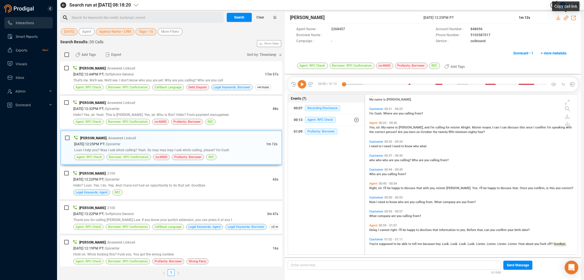
click at [566, 18] on icon at bounding box center [566, 18] width 5 height 5
drag, startPoint x: 444, startPoint y: 18, endPoint x: 475, endPoint y: 17, distance: 31.4
click at [475, 17] on div "[PERSON_NAME] [DATE] 12:25PM PT 1m 12s" at bounding box center [433, 18] width 296 height 12
copy div "[DATE] 12:25PM PT"
click at [374, 230] on span "Delay," at bounding box center [373, 230] width 9 height 4
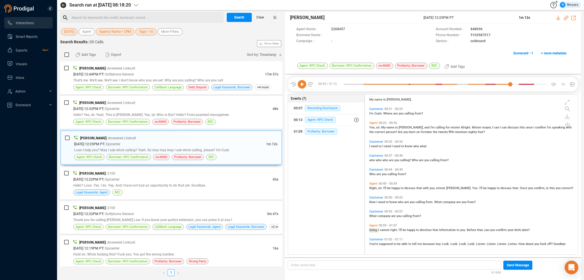
click at [300, 79] on div "00:59 / 01:12 00:13 1x" at bounding box center [433, 84] width 290 height 14
click at [301, 81] on icon at bounding box center [302, 84] width 9 height 9
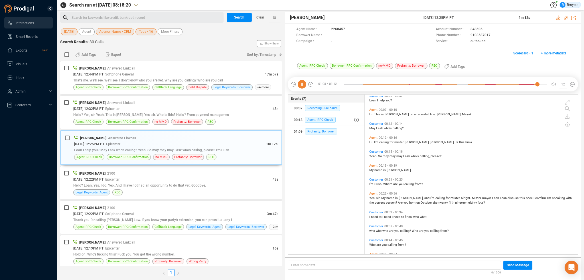
scroll to position [0, 0]
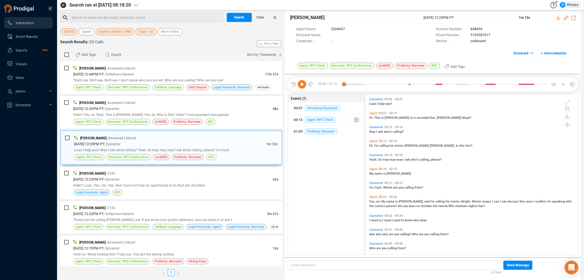
click at [373, 203] on span "Yes," at bounding box center [372, 202] width 7 height 4
click at [303, 87] on icon at bounding box center [302, 84] width 9 height 9
click at [300, 85] on icon at bounding box center [302, 84] width 9 height 9
click at [134, 114] on span "Hello? Yes, sir. Yeah. This is [PERSON_NAME]. Yes, sir. Who is this? Hello? Fro…" at bounding box center [151, 115] width 156 height 4
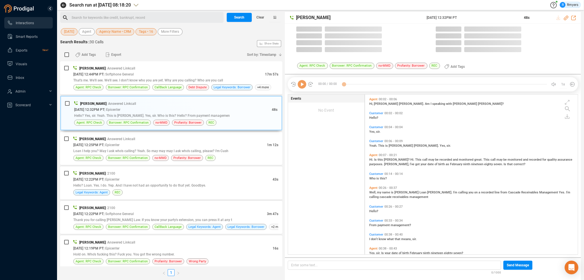
scroll to position [159, 210]
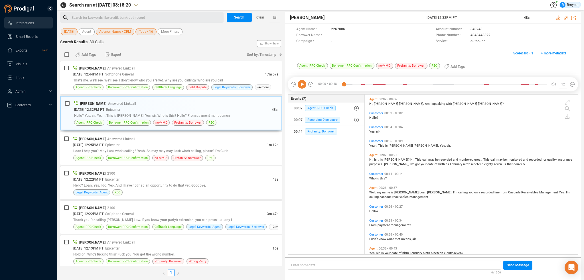
click at [302, 84] on icon at bounding box center [302, 84] width 9 height 9
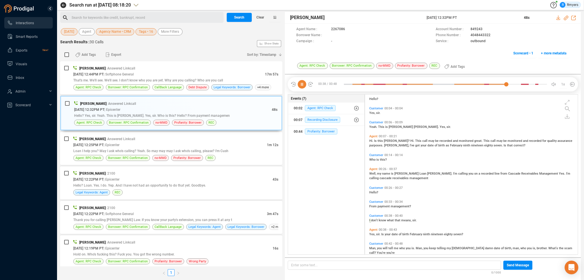
scroll to position [37, 0]
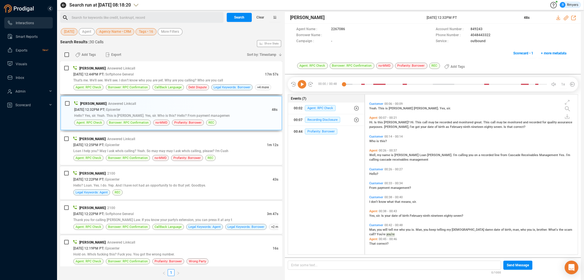
drag, startPoint x: 137, startPoint y: 84, endPoint x: 145, endPoint y: 84, distance: 8.3
click at [137, 84] on span "Borrower: RPC Confirmation" at bounding box center [128, 87] width 44 height 6
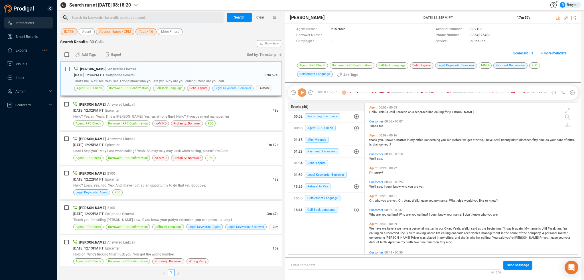
scroll to position [151, 210]
click at [301, 93] on icon at bounding box center [302, 92] width 9 height 9
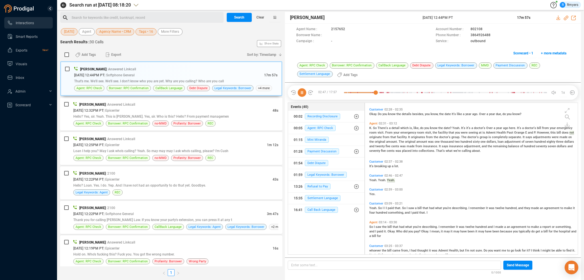
scroll to position [361, 0]
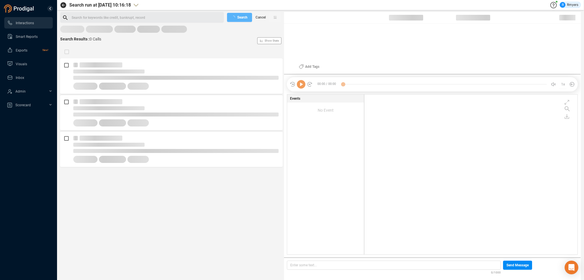
scroll to position [159, 210]
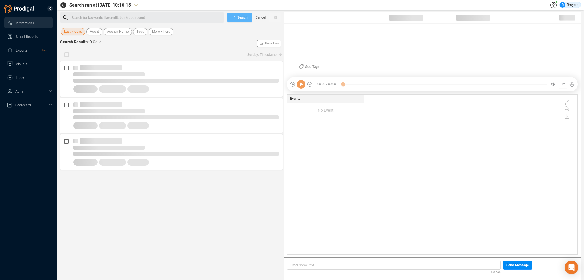
click at [74, 33] on span "Last 7 days" at bounding box center [73, 31] width 18 height 7
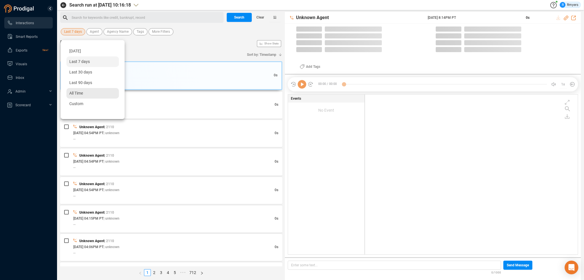
scroll to position [159, 210]
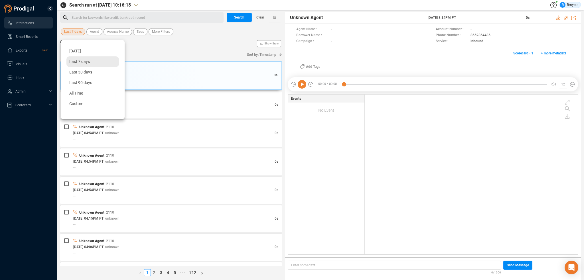
click at [77, 62] on span "Last 7 days" at bounding box center [79, 61] width 21 height 5
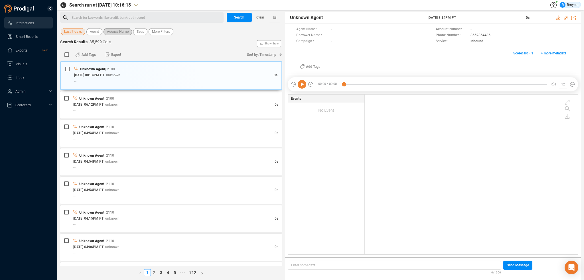
click at [111, 34] on span "Agency Name" at bounding box center [118, 31] width 22 height 7
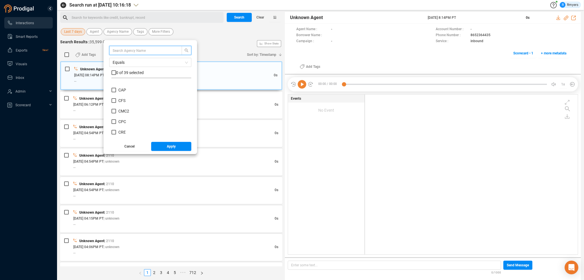
scroll to position [114, 0]
click at [122, 88] on span "CRM" at bounding box center [122, 88] width 9 height 5
click at [116, 88] on input "CRM" at bounding box center [114, 88] width 5 height 5
checkbox input "true"
click at [172, 145] on span "Apply" at bounding box center [171, 146] width 9 height 9
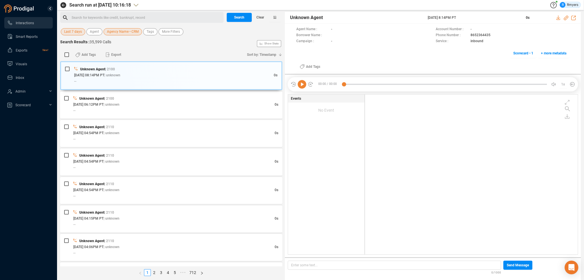
drag, startPoint x: 95, startPoint y: 11, endPoint x: 97, endPoint y: 15, distance: 4.5
click at [96, 11] on div "Search run at 2025-10-13 10:16:18 R Rmyers Search for keywords like credit, ban…" at bounding box center [320, 140] width 521 height 280
click at [97, 15] on div "Search for keywords like credit, bankrupt, record ﻿" at bounding box center [147, 17] width 150 height 9
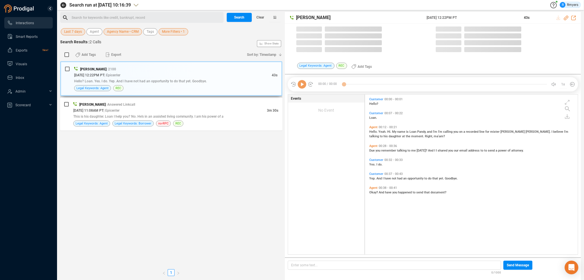
scroll to position [159, 210]
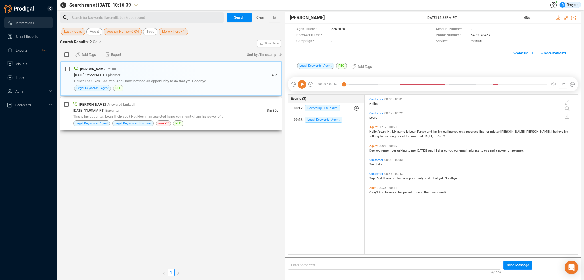
click at [118, 114] on div "This is his daughter. Loan I help you? No. He's in an assisted living community…" at bounding box center [175, 117] width 205 height 6
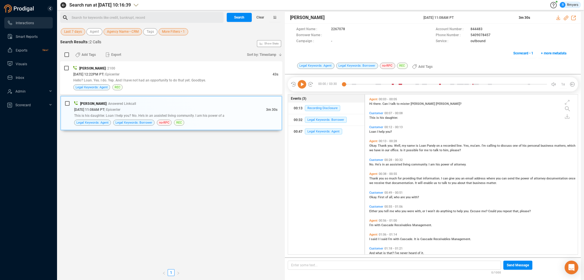
click at [301, 86] on icon at bounding box center [302, 84] width 9 height 9
click at [566, 17] on icon at bounding box center [566, 18] width 5 height 5
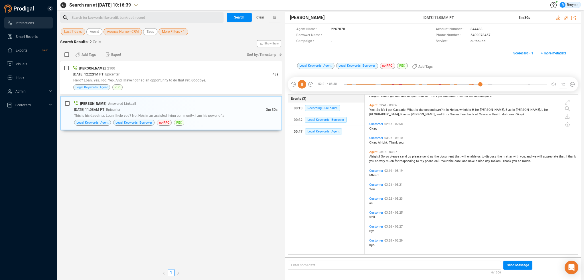
scroll to position [317, 0]
click at [194, 73] on div "[DATE] 12:22PM PT | Epicenter" at bounding box center [172, 74] width 199 height 6
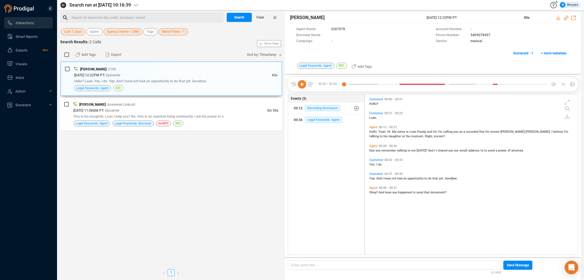
scroll to position [159, 210]
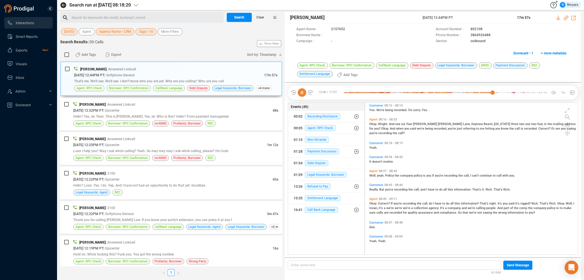
scroll to position [1072, 0]
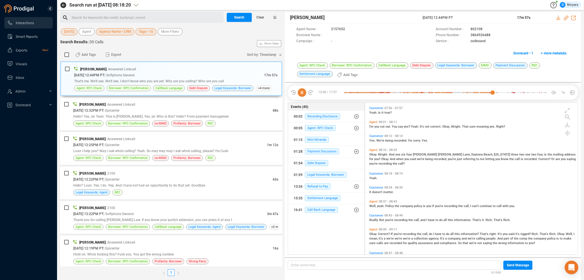
click at [373, 154] on span "Okay." at bounding box center [373, 155] width 9 height 4
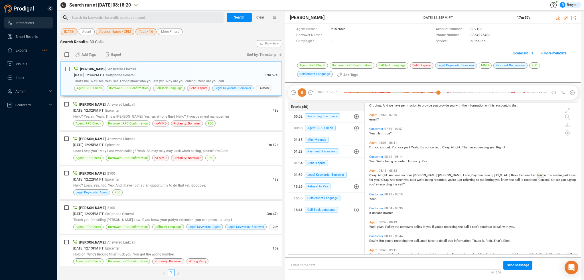
click at [373, 146] on span "I'm" at bounding box center [371, 148] width 5 height 4
click at [302, 91] on icon at bounding box center [302, 92] width 9 height 9
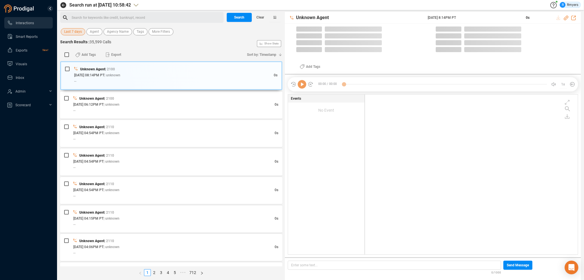
scroll to position [1, 3]
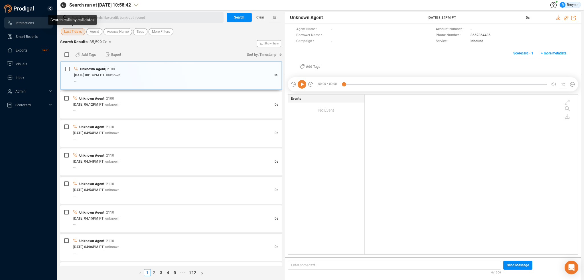
click at [78, 30] on span "Last 7 days" at bounding box center [73, 31] width 18 height 7
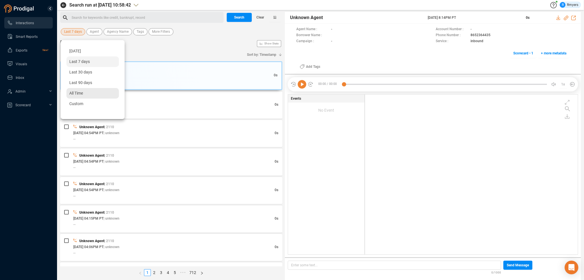
click at [79, 90] on div "All Time" at bounding box center [92, 93] width 52 height 11
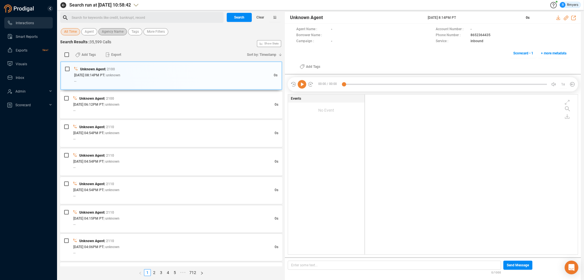
click at [104, 31] on span "Agency Name" at bounding box center [113, 31] width 22 height 7
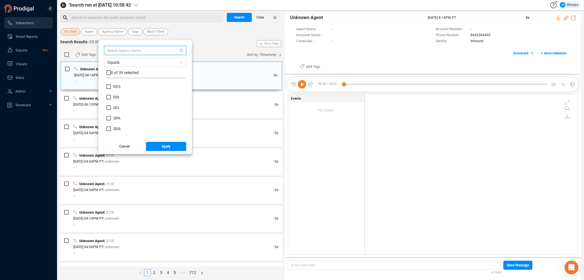
scroll to position [243, 0]
click at [117, 86] on span "NRA" at bounding box center [117, 86] width 8 height 5
click at [111, 86] on input "NRA" at bounding box center [108, 86] width 5 height 5
checkbox input "true"
click at [164, 147] on span "Apply" at bounding box center [166, 146] width 9 height 9
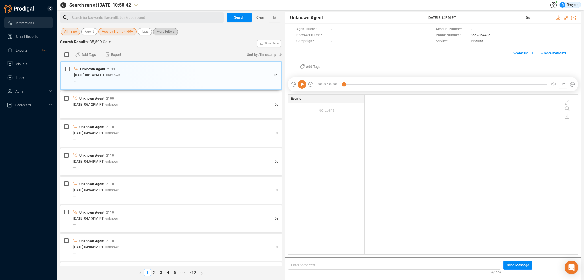
click at [158, 32] on span "More Filters" at bounding box center [166, 31] width 18 height 7
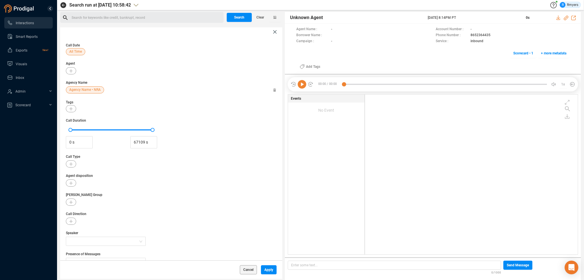
scroll to position [30, 0]
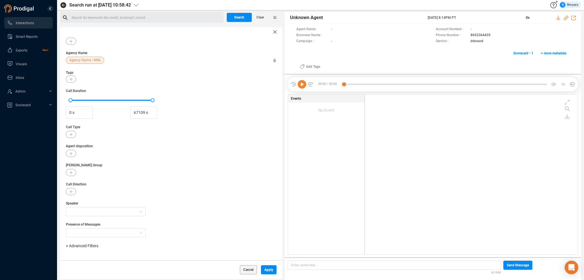
click at [74, 244] on span "+ Advanced Filters" at bounding box center [82, 246] width 33 height 5
click at [75, 232] on span "Account" at bounding box center [79, 232] width 15 height 5
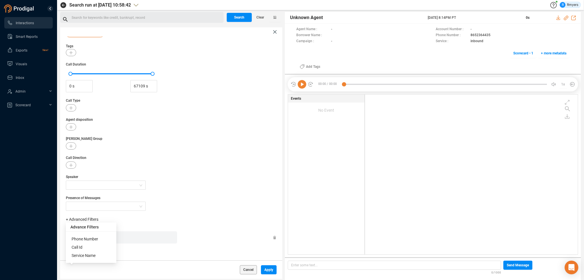
click at [127, 240] on div "Enter a comma separated list ﻿" at bounding box center [123, 238] width 108 height 12
drag, startPoint x: 270, startPoint y: 266, endPoint x: 270, endPoint y: 270, distance: 3.5
click at [270, 269] on span "Apply" at bounding box center [268, 270] width 9 height 9
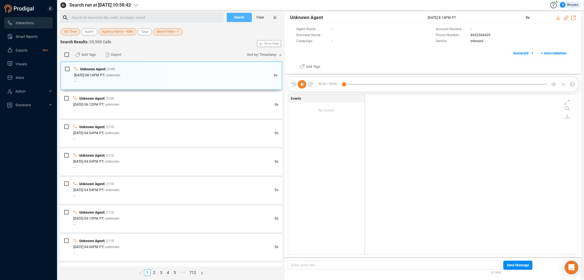
click at [241, 15] on span "Search" at bounding box center [239, 17] width 10 height 9
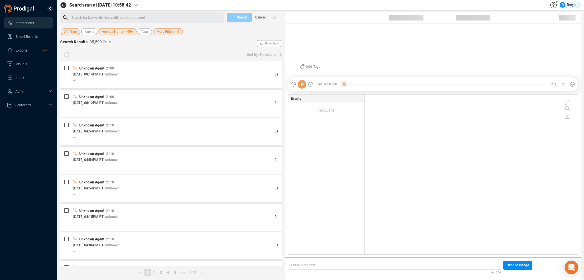
scroll to position [159, 210]
click at [261, 18] on span "Cancel" at bounding box center [260, 17] width 10 height 9
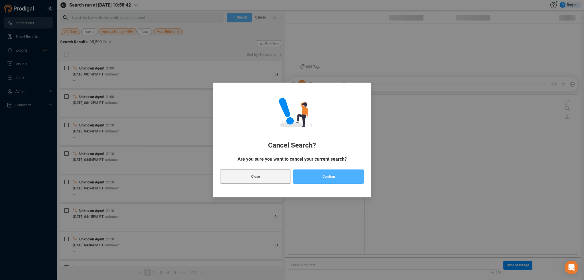
click at [308, 178] on button "Confirm" at bounding box center [328, 177] width 71 height 14
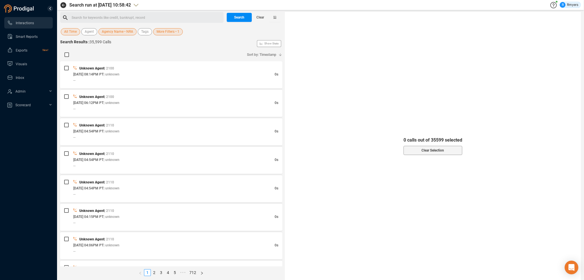
click at [73, 31] on span "All Time" at bounding box center [70, 31] width 13 height 7
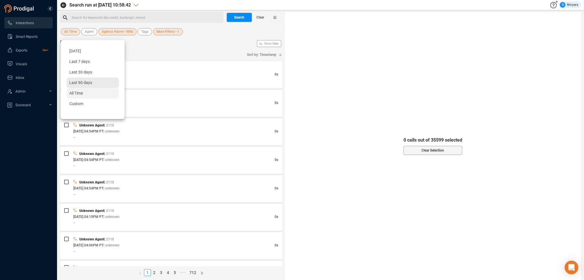
click at [79, 83] on span "Last 90 days" at bounding box center [80, 82] width 23 height 5
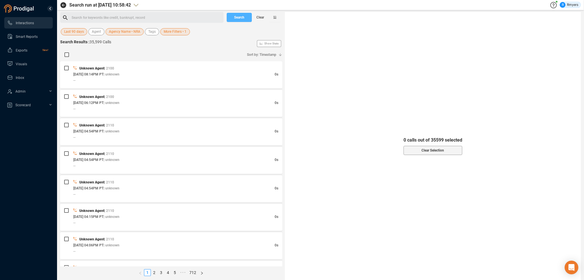
click at [240, 17] on span "Search" at bounding box center [239, 17] width 10 height 9
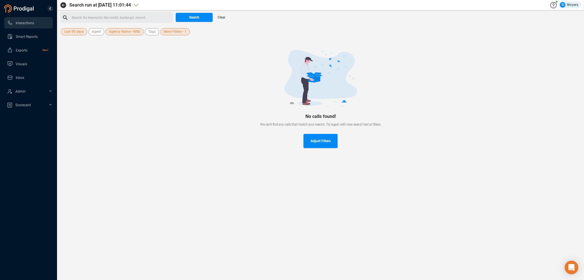
click at [168, 32] on span "More Filters • 1" at bounding box center [175, 31] width 23 height 7
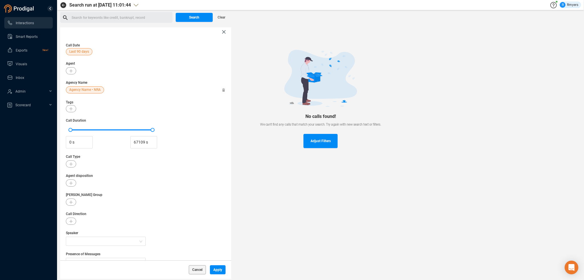
scroll to position [56, 0]
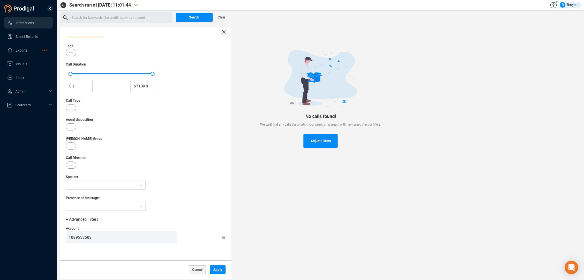
click at [222, 237] on icon at bounding box center [223, 237] width 3 height 3
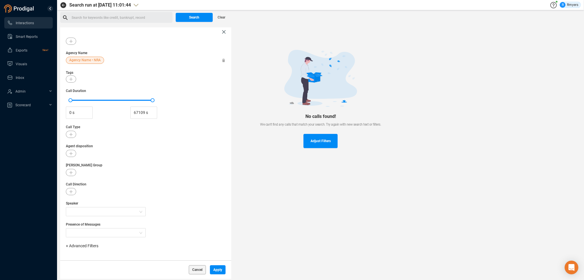
scroll to position [30, 0]
click at [216, 269] on span "Apply" at bounding box center [217, 270] width 9 height 9
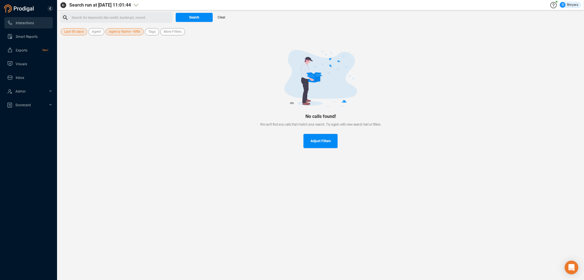
click at [86, 20] on div "Search for keywords like credit, bankrupt, record ﻿" at bounding box center [121, 17] width 99 height 9
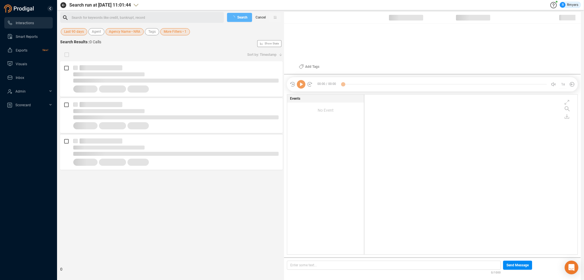
scroll to position [159, 210]
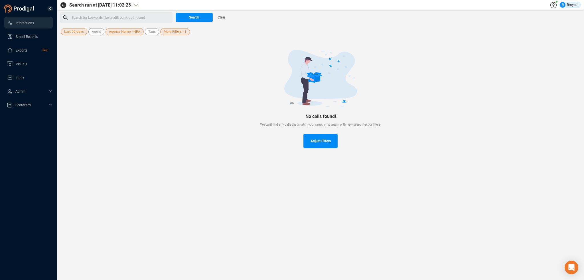
click at [89, 18] on div "Search for keywords like credit, bankrupt, record ﻿" at bounding box center [121, 17] width 99 height 9
click at [175, 29] on span "More Filters • 1" at bounding box center [175, 31] width 23 height 7
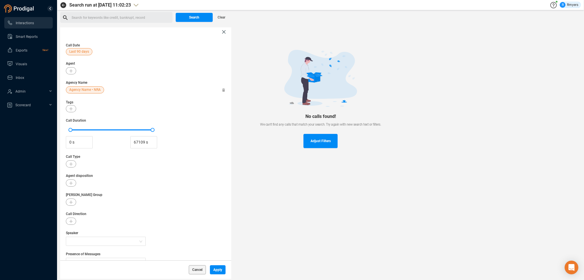
scroll to position [56, 0]
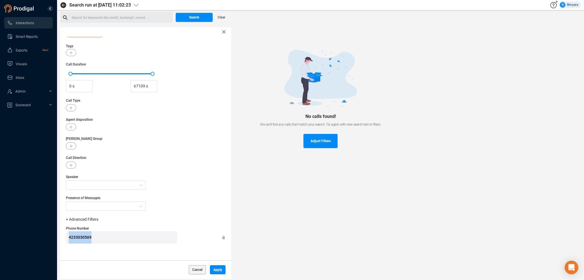
drag, startPoint x: 98, startPoint y: 238, endPoint x: 48, endPoint y: 242, distance: 50.0
click at [48, 242] on section "Interactions Smart Reports Exports New! Visuals Inbox Admin Scorecard Search ru…" at bounding box center [292, 140] width 584 height 280
click at [222, 238] on icon at bounding box center [223, 237] width 3 height 3
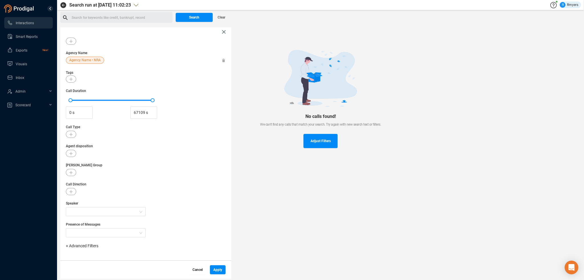
click at [201, 270] on span "Cancel" at bounding box center [198, 270] width 10 height 9
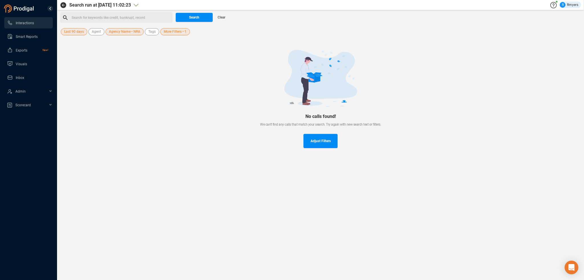
click at [80, 7] on span "Search run at 2025-10-13 11:02:23" at bounding box center [100, 5] width 62 height 7
click at [79, 15] on div "Search for keywords like credit, bankrupt, record ﻿" at bounding box center [121, 17] width 99 height 9
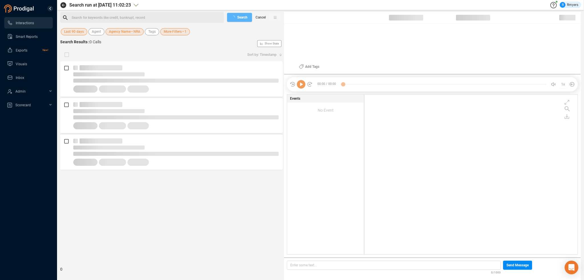
scroll to position [159, 210]
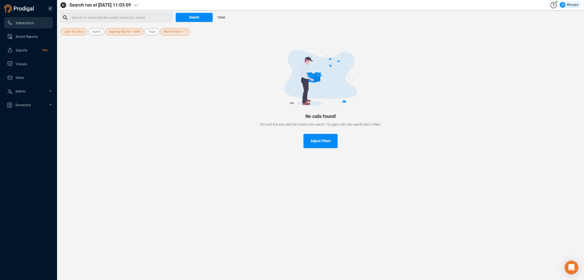
click at [110, 15] on div "Search for keywords like credit, bankrupt, record ﻿" at bounding box center [121, 17] width 99 height 9
click at [80, 18] on div "Search for keywords like credit, bankrupt, record ﻿" at bounding box center [121, 17] width 99 height 9
click at [176, 33] on span "More Filters • 1" at bounding box center [175, 31] width 23 height 7
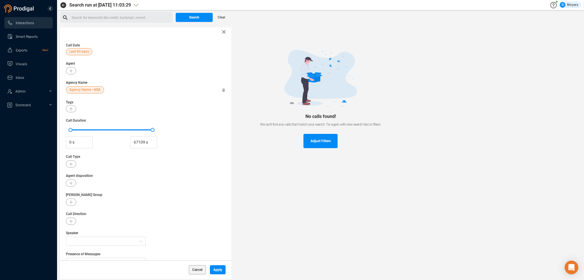
scroll to position [56, 0]
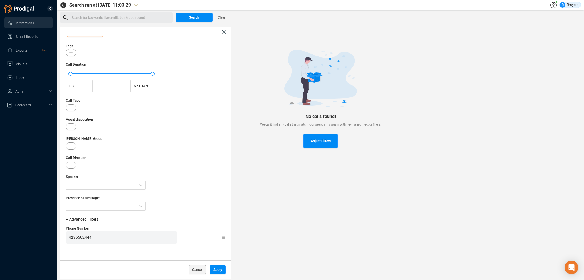
click at [67, 220] on span "+ Advanced Filters" at bounding box center [82, 219] width 33 height 5
drag, startPoint x: 150, startPoint y: 238, endPoint x: 143, endPoint y: 238, distance: 6.6
click at [149, 238] on div "4236502444" at bounding box center [123, 238] width 108 height 12
drag, startPoint x: 221, startPoint y: 238, endPoint x: 211, endPoint y: 239, distance: 10.6
click at [222, 238] on icon at bounding box center [223, 238] width 3 height 4
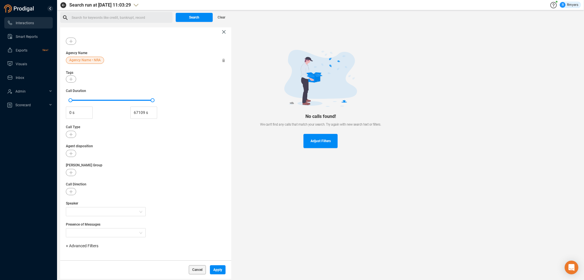
scroll to position [30, 0]
click at [72, 245] on span "+ Advanced Filters" at bounding box center [82, 246] width 33 height 5
click at [75, 232] on span "Account" at bounding box center [79, 232] width 15 height 5
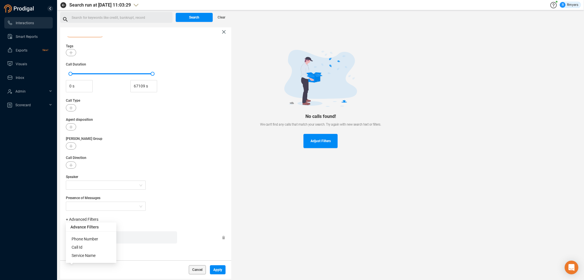
click at [130, 238] on div "Enter a comma separated list ﻿" at bounding box center [123, 238] width 108 height 12
click at [219, 268] on span "Apply" at bounding box center [217, 270] width 9 height 9
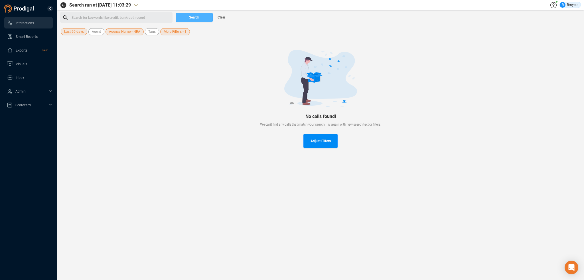
click at [197, 18] on span "Search" at bounding box center [194, 17] width 10 height 9
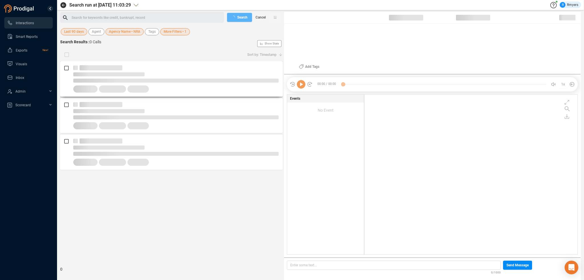
scroll to position [159, 210]
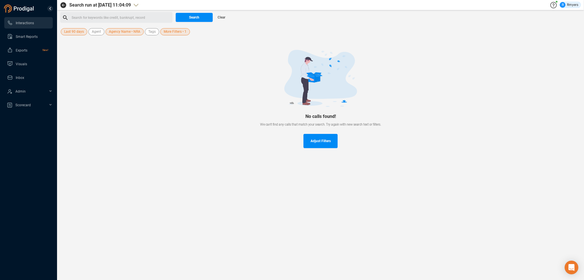
click at [74, 31] on span "Last 90 days" at bounding box center [74, 31] width 20 height 7
click at [132, 56] on div at bounding box center [320, 78] width 503 height 57
click at [172, 31] on span "More Filters • 1" at bounding box center [175, 31] width 23 height 7
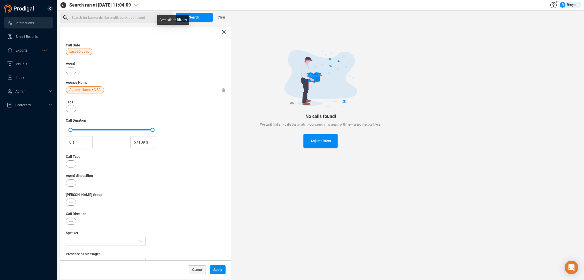
scroll to position [56, 0]
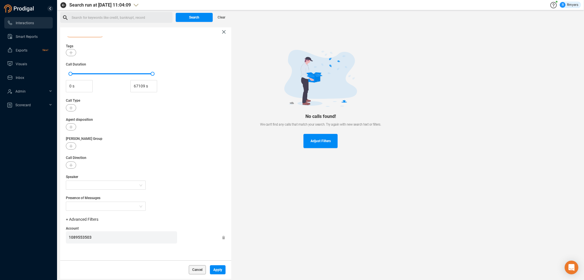
click at [219, 235] on div "1089553503" at bounding box center [146, 238] width 160 height 12
click at [222, 238] on icon at bounding box center [223, 238] width 3 height 4
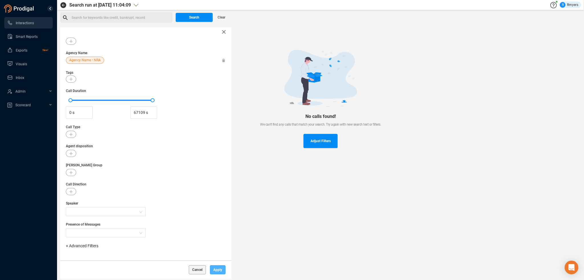
click at [217, 270] on span "Apply" at bounding box center [217, 270] width 9 height 9
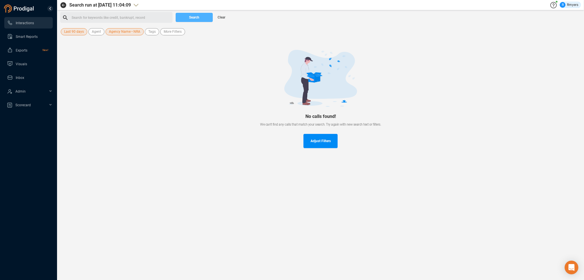
click at [201, 19] on button "Search" at bounding box center [194, 17] width 37 height 9
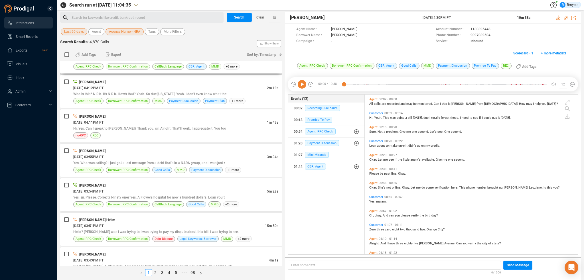
scroll to position [0, 0]
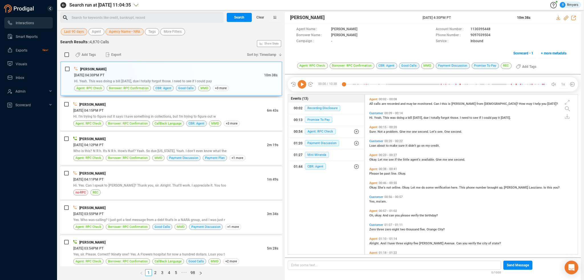
click at [559, 202] on div "Yes, ma'am." at bounding box center [472, 201] width 207 height 5
